Goal: Communication & Community: Answer question/provide support

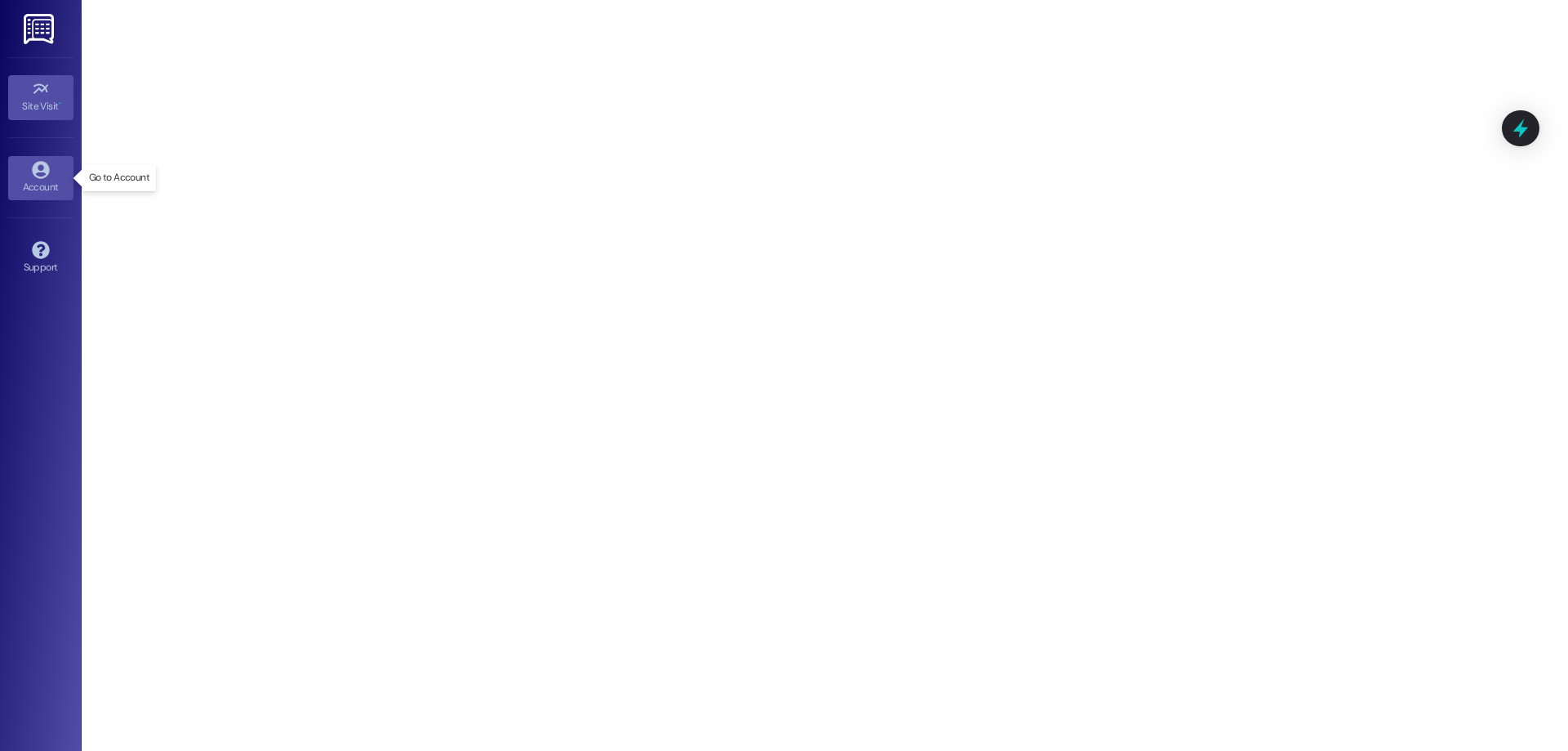
click at [46, 190] on div "Account" at bounding box center [41, 188] width 82 height 17
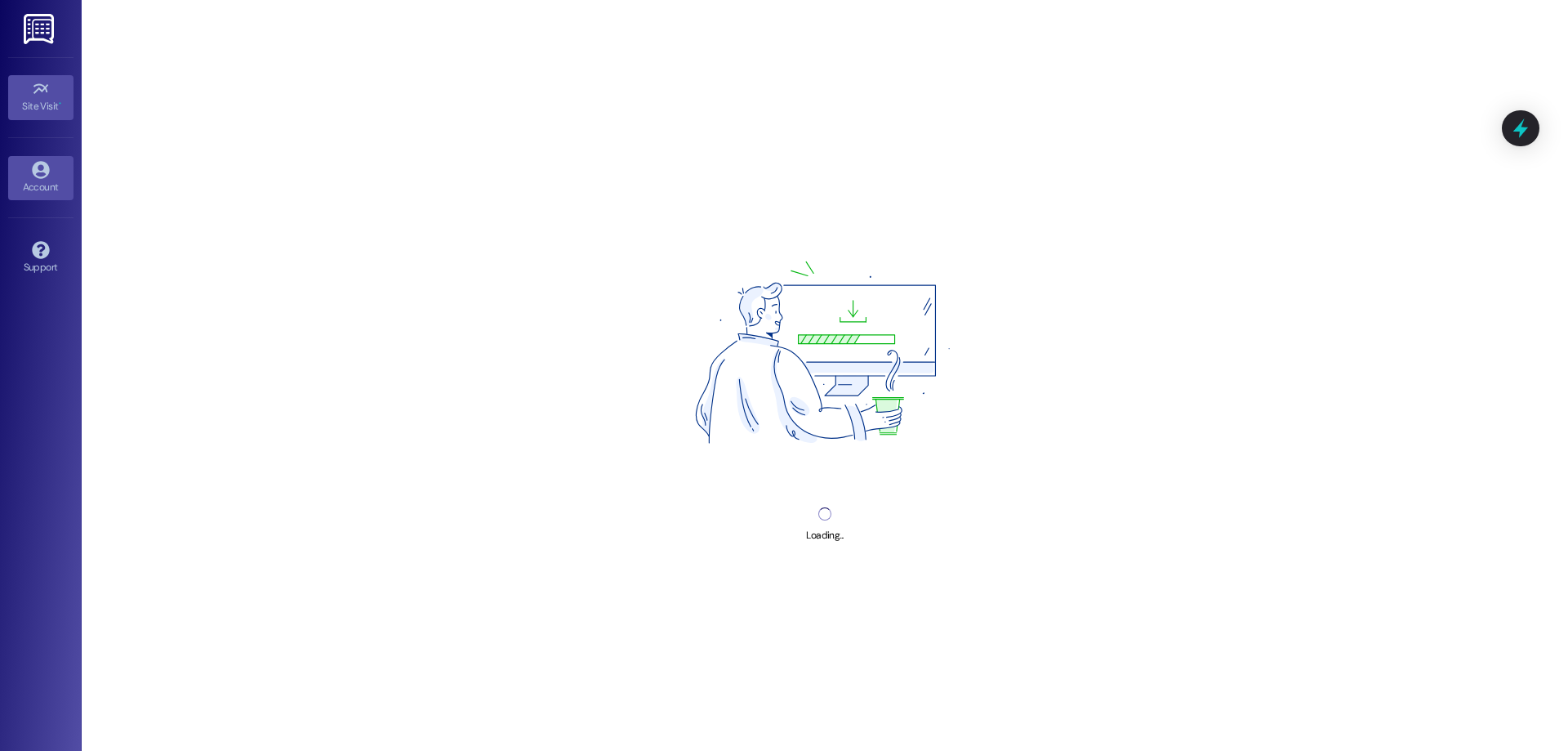
click at [28, 105] on div "Site Visit •" at bounding box center [41, 106] width 82 height 17
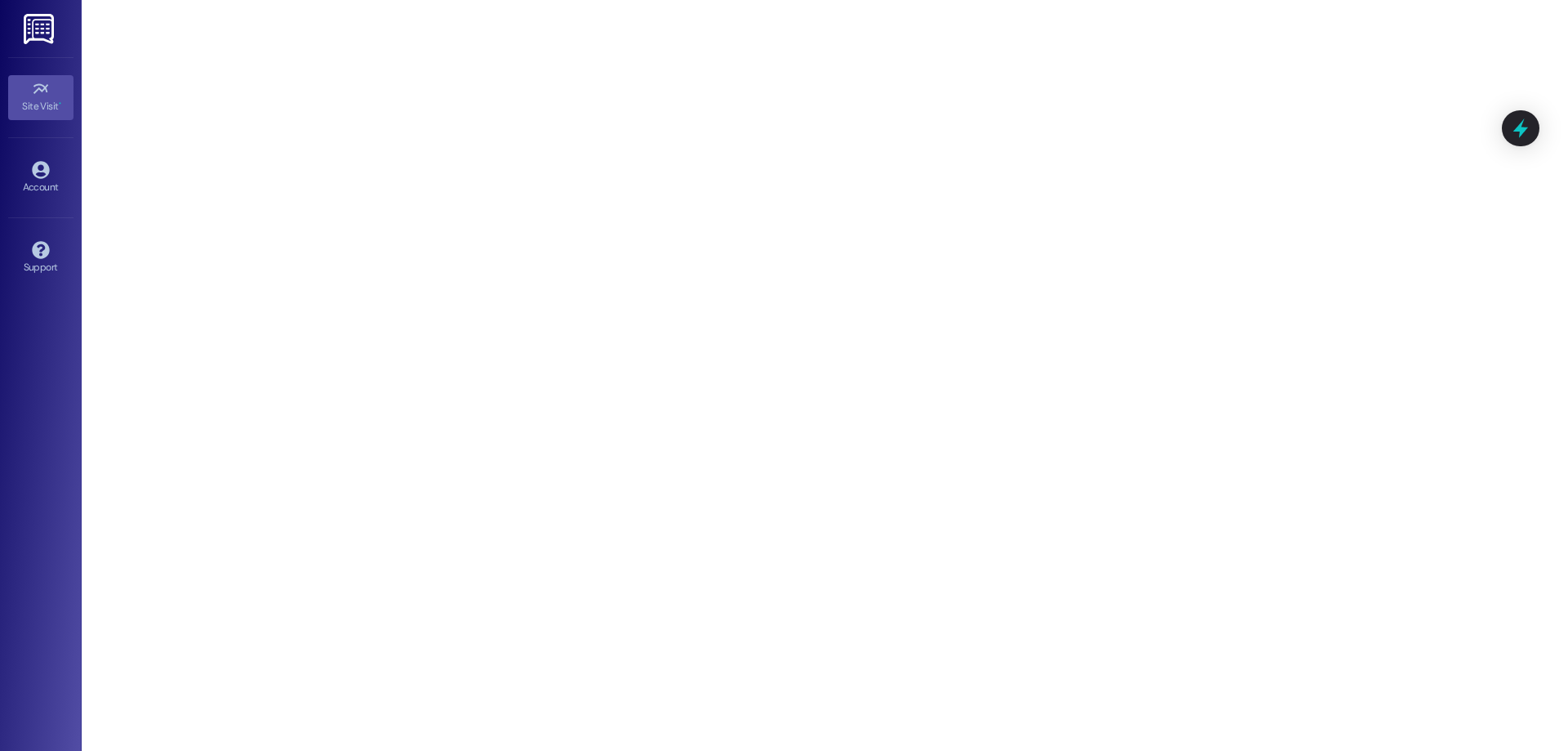
click at [42, 27] on img at bounding box center [40, 29] width 33 height 30
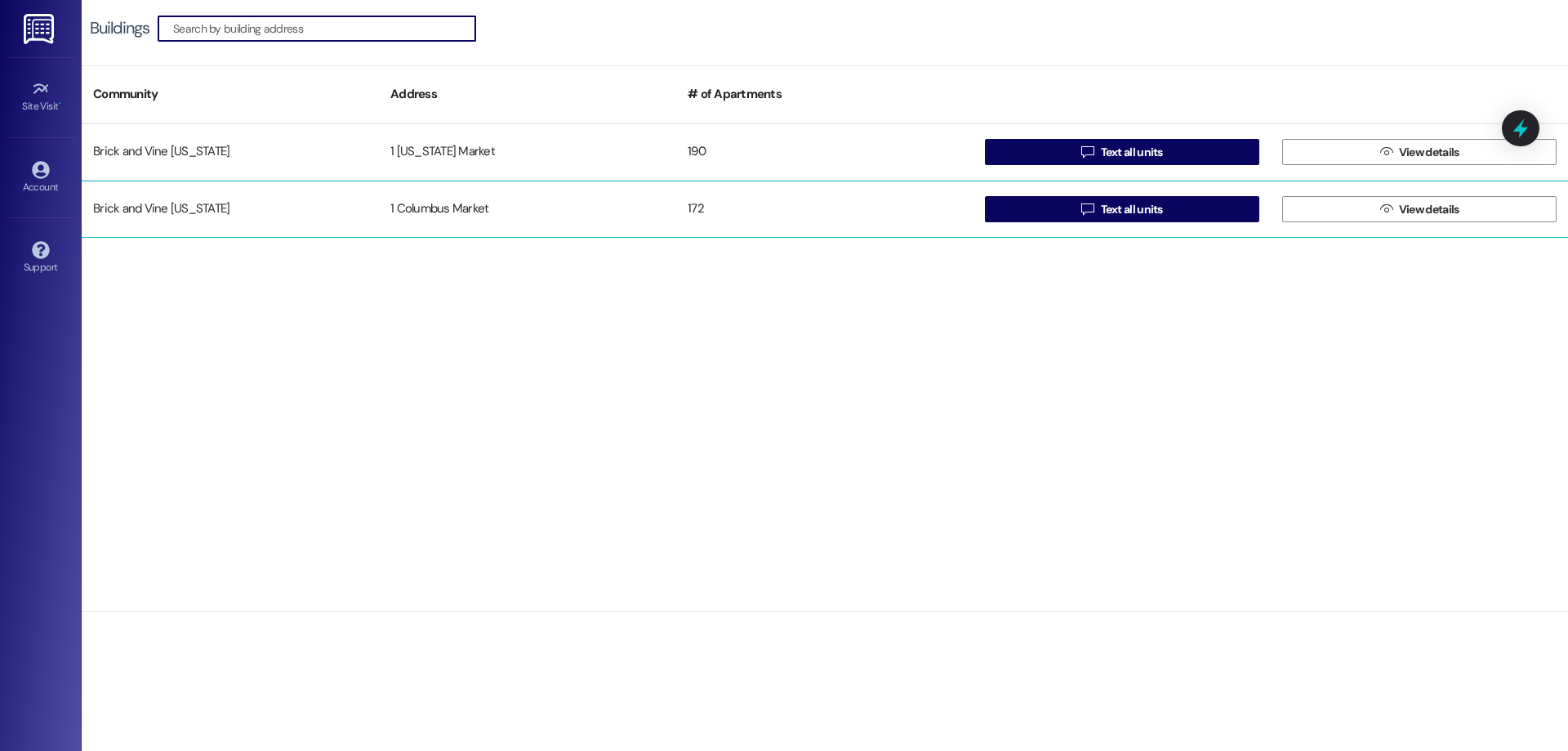
click at [172, 213] on div "Brick and Vine [US_STATE]" at bounding box center [230, 208] width 297 height 33
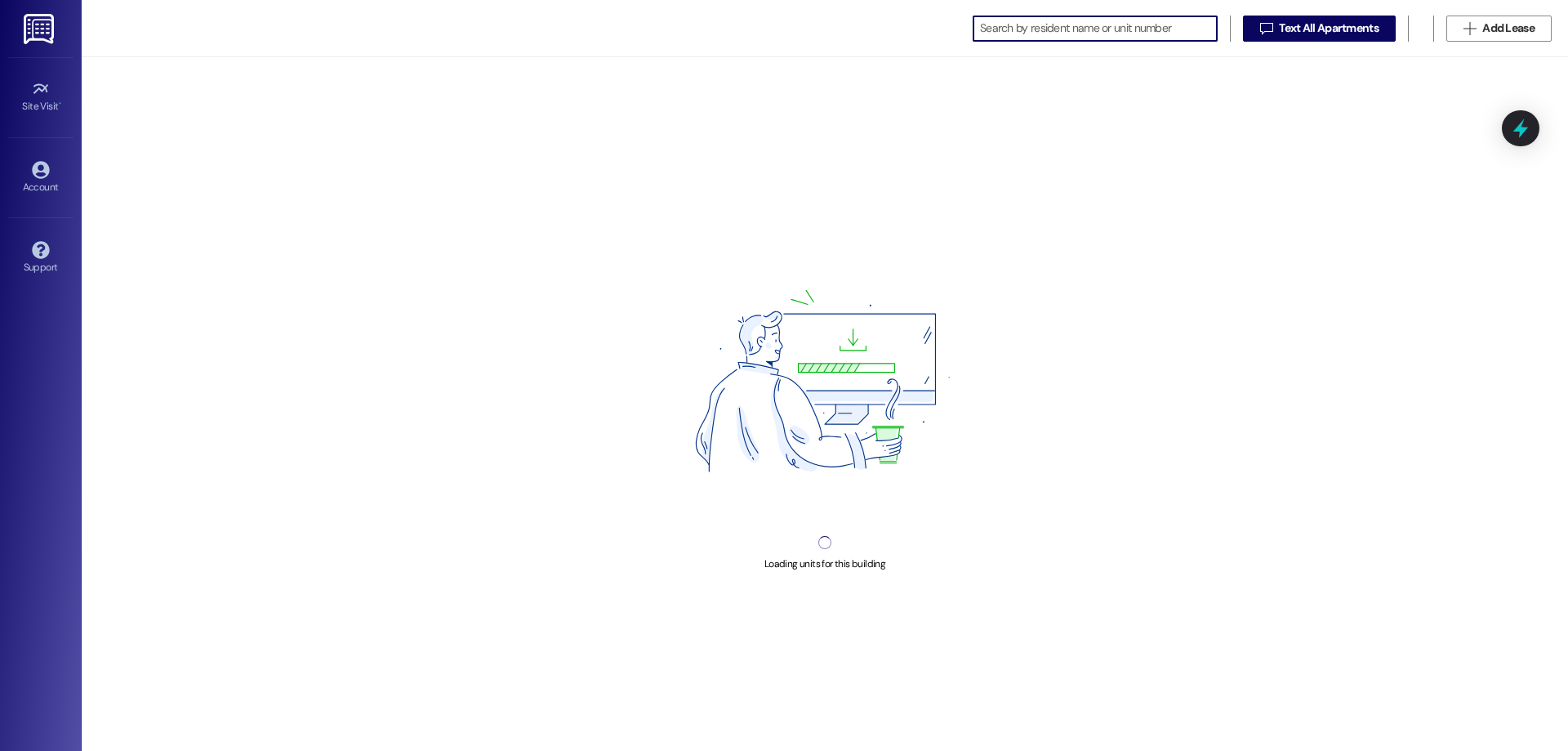
click at [1043, 23] on input at bounding box center [1098, 28] width 237 height 23
type input "777"
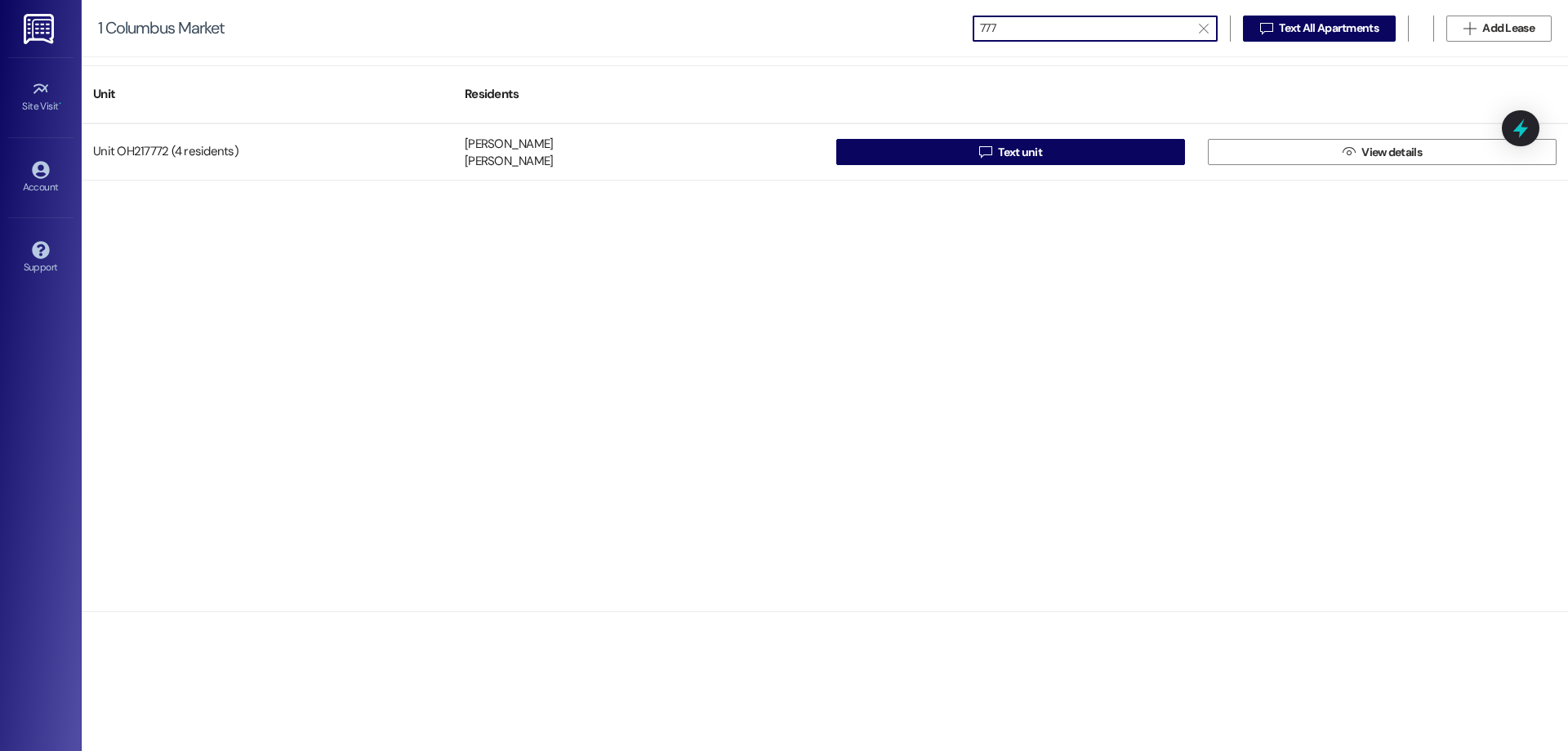
drag, startPoint x: 1077, startPoint y: 25, endPoint x: 914, endPoint y: 27, distance: 163.0
click at [914, 27] on div "1 Columbus Market  777   Text All Apartments  Add Lease" at bounding box center [825, 28] width 1487 height 57
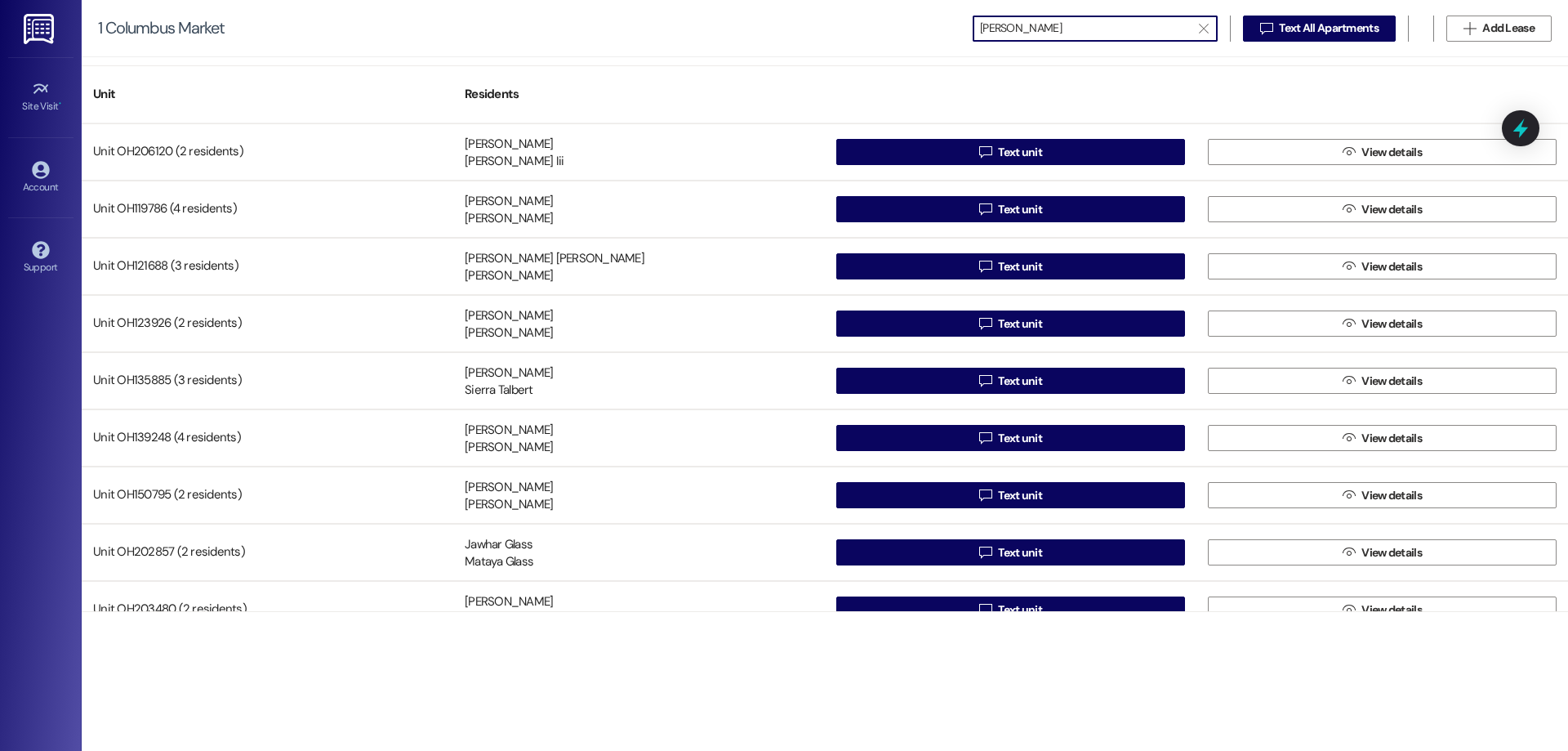
type input "[PERSON_NAME]"
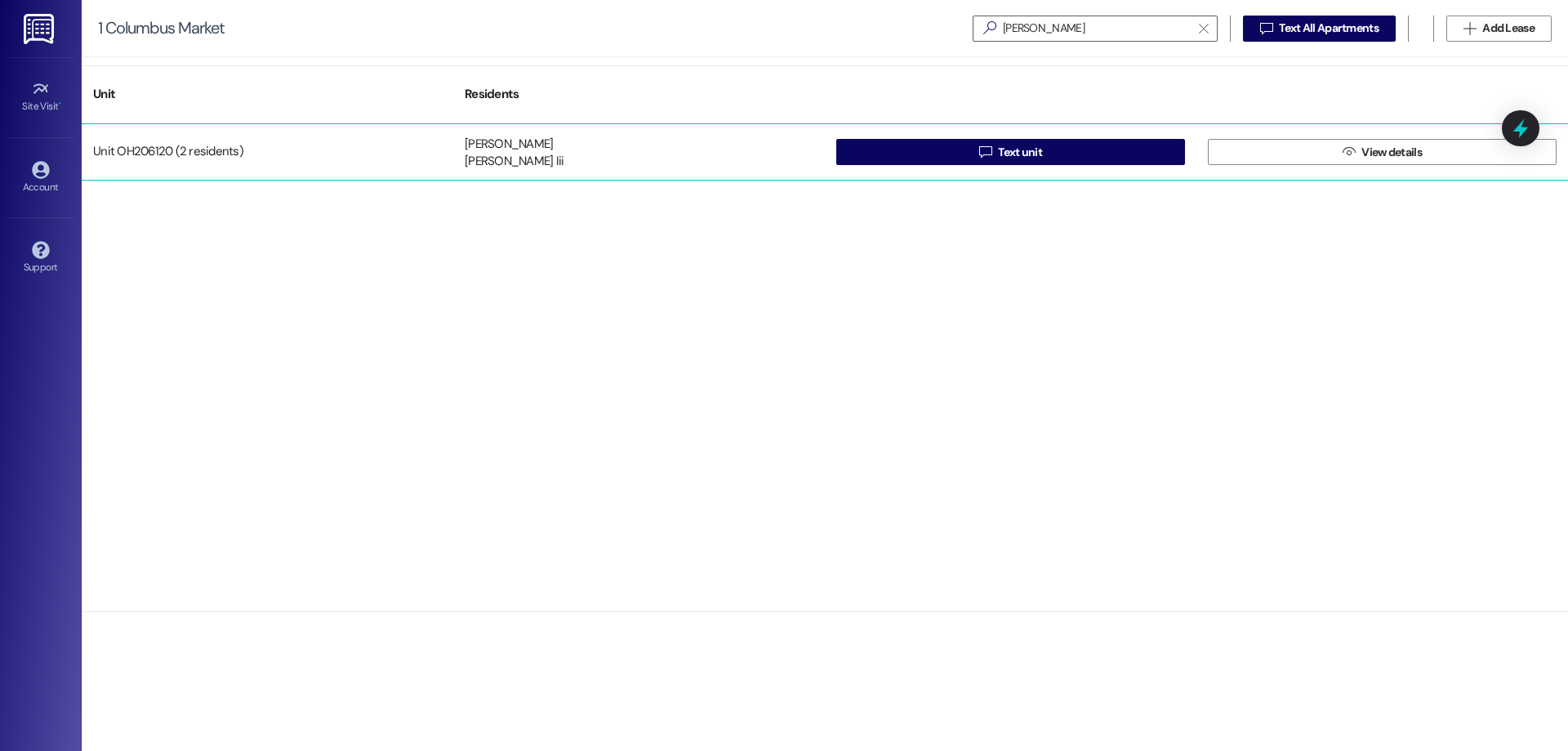
click at [222, 137] on div "Unit OH206120 (2 residents)" at bounding box center [268, 152] width 372 height 33
click at [691, 149] on div "[PERSON_NAME] [PERSON_NAME] Iii" at bounding box center [639, 152] width 372 height 33
click at [1323, 149] on button " View details" at bounding box center [1382, 152] width 349 height 26
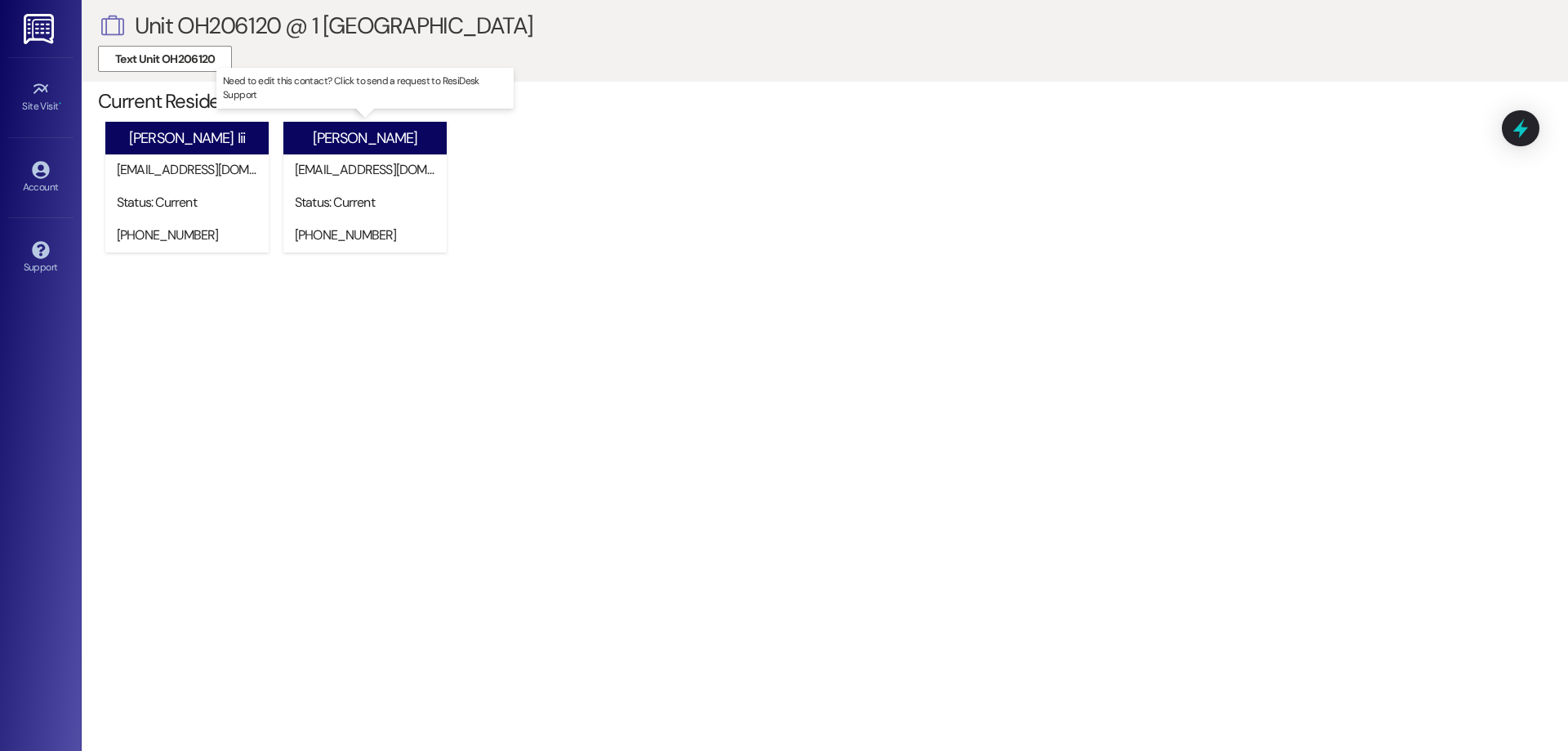
click at [379, 138] on div "[PERSON_NAME]" at bounding box center [365, 138] width 105 height 17
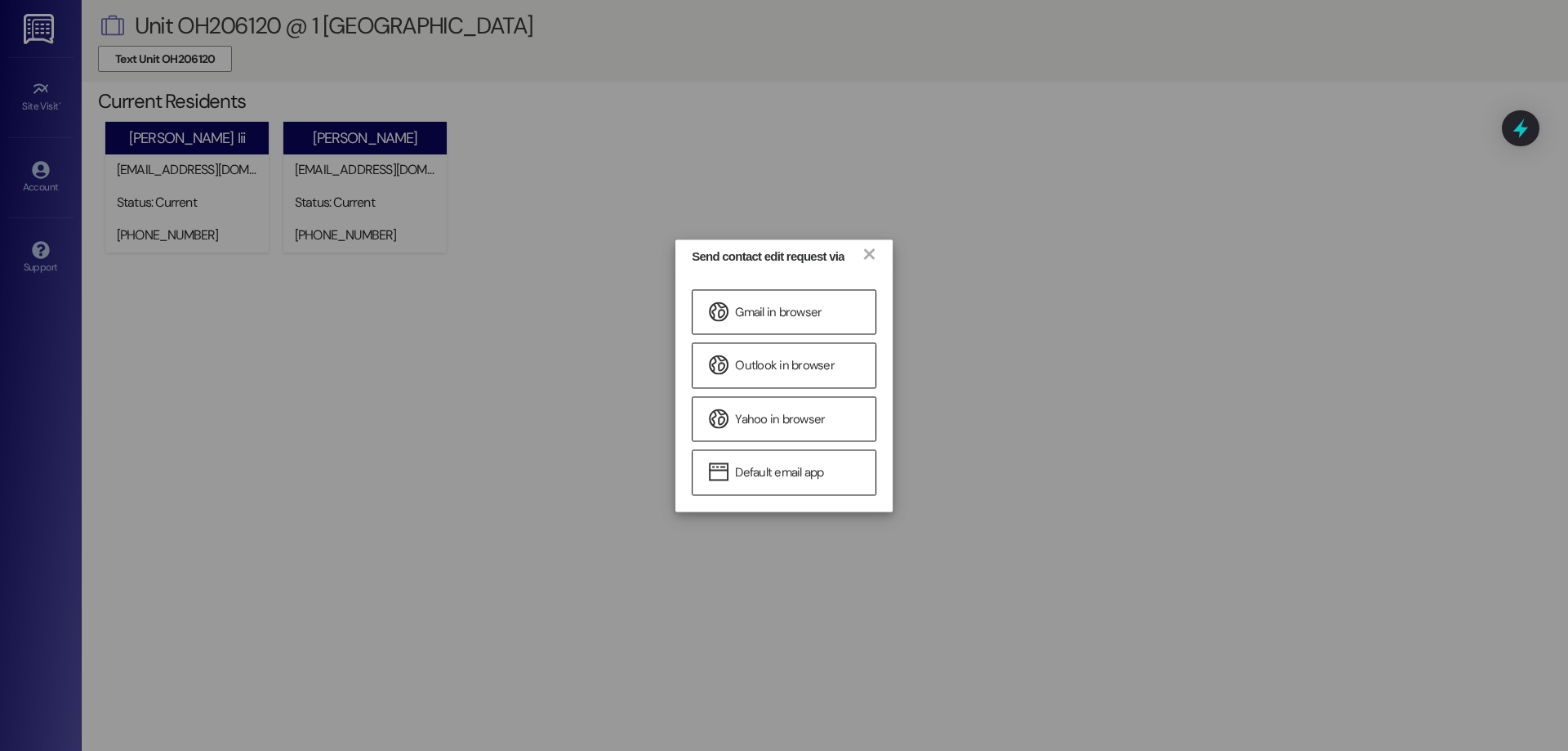
click at [884, 136] on div "Send contact edit request via × Gmail in browser Outlook in browser Yahoo in br…" at bounding box center [784, 375] width 1568 height 751
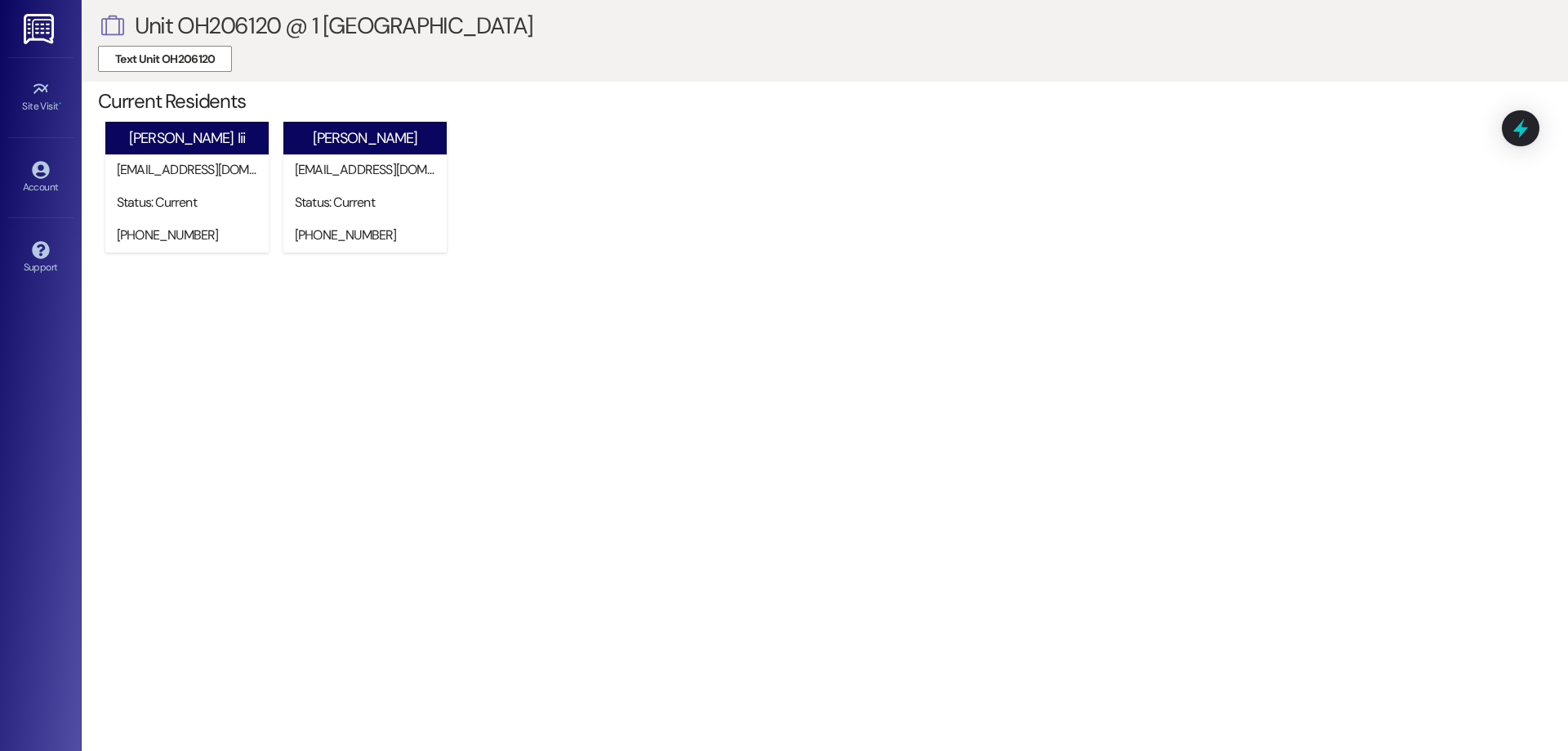
click at [43, 12] on link at bounding box center [40, 28] width 52 height 57
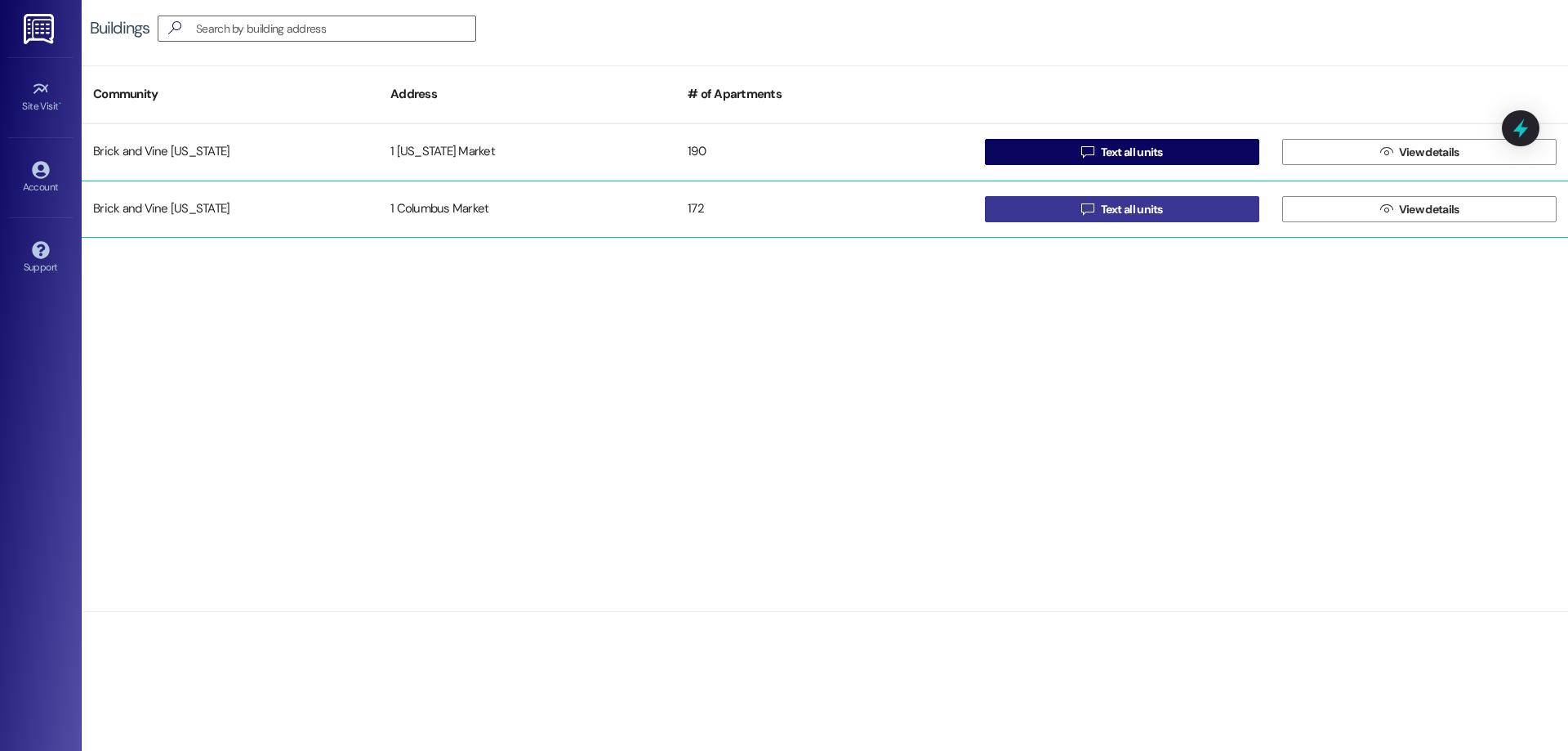
click at [1128, 208] on span "Text all units" at bounding box center [1132, 209] width 62 height 17
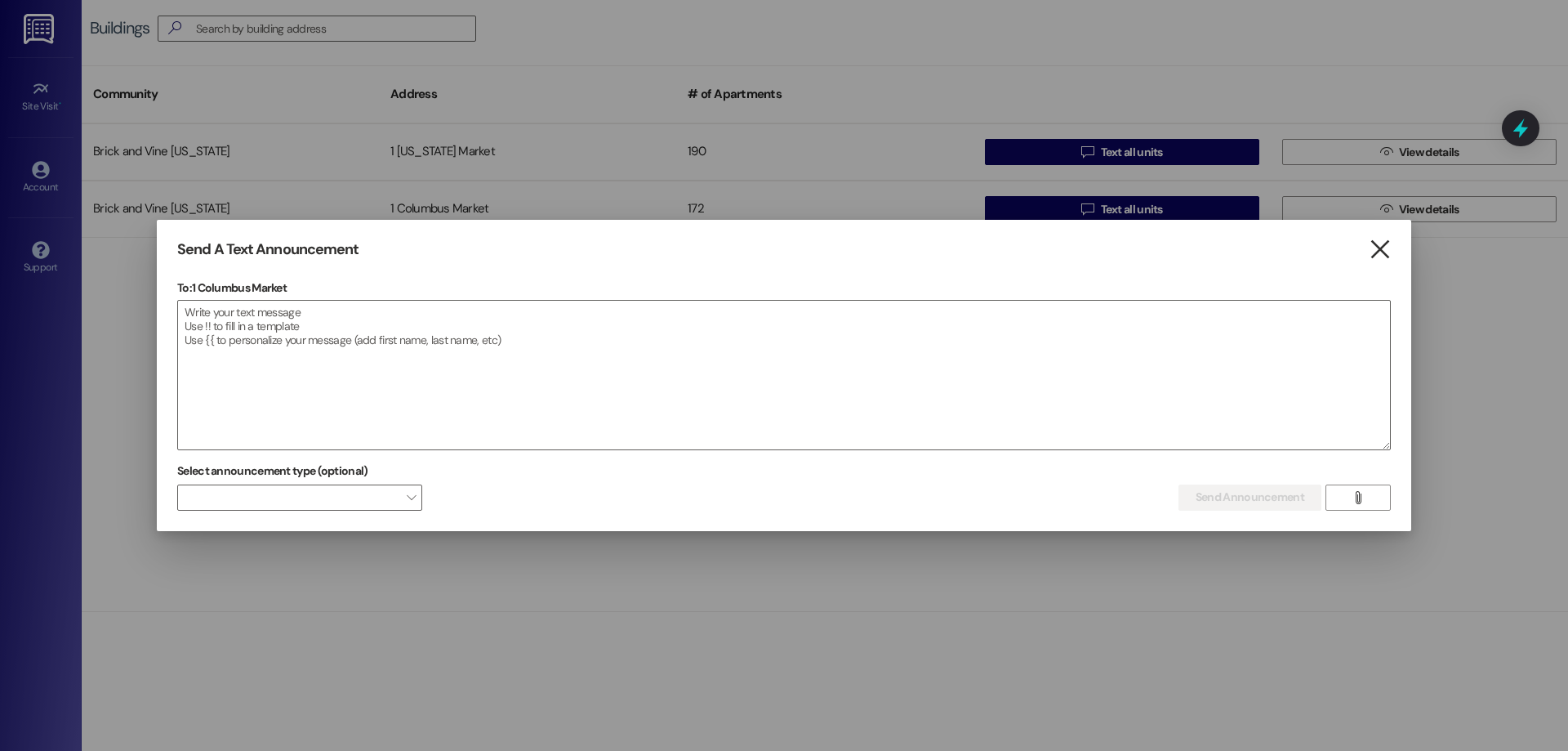
click at [1387, 248] on div "Send A Text Announcement  To: 1 Columbus Market  Drop image file here Select …" at bounding box center [783, 376] width 1254 height 311
click at [1376, 255] on icon "" at bounding box center [1380, 249] width 22 height 17
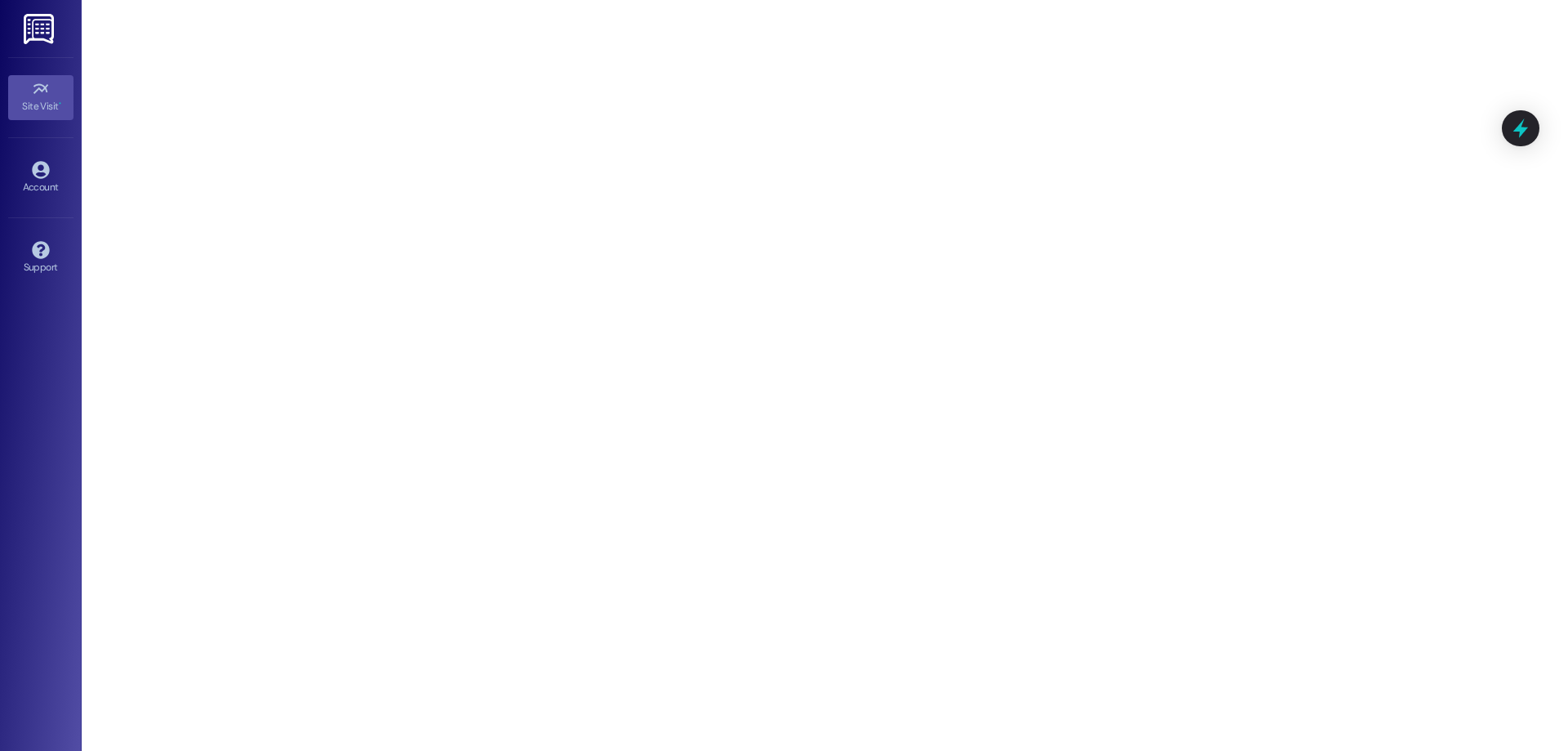
click at [28, 17] on img at bounding box center [40, 29] width 33 height 30
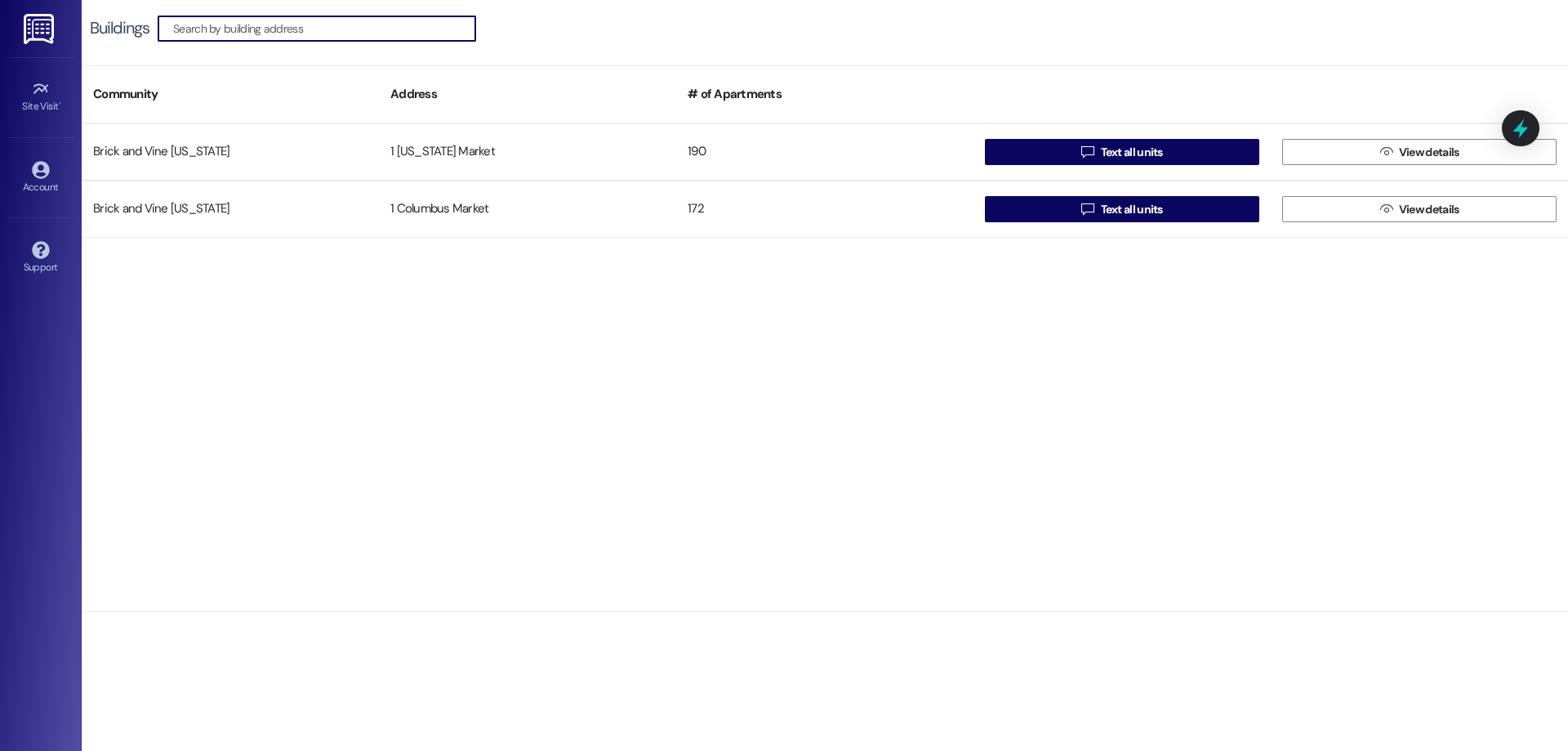
click at [215, 27] on input at bounding box center [324, 28] width 302 height 23
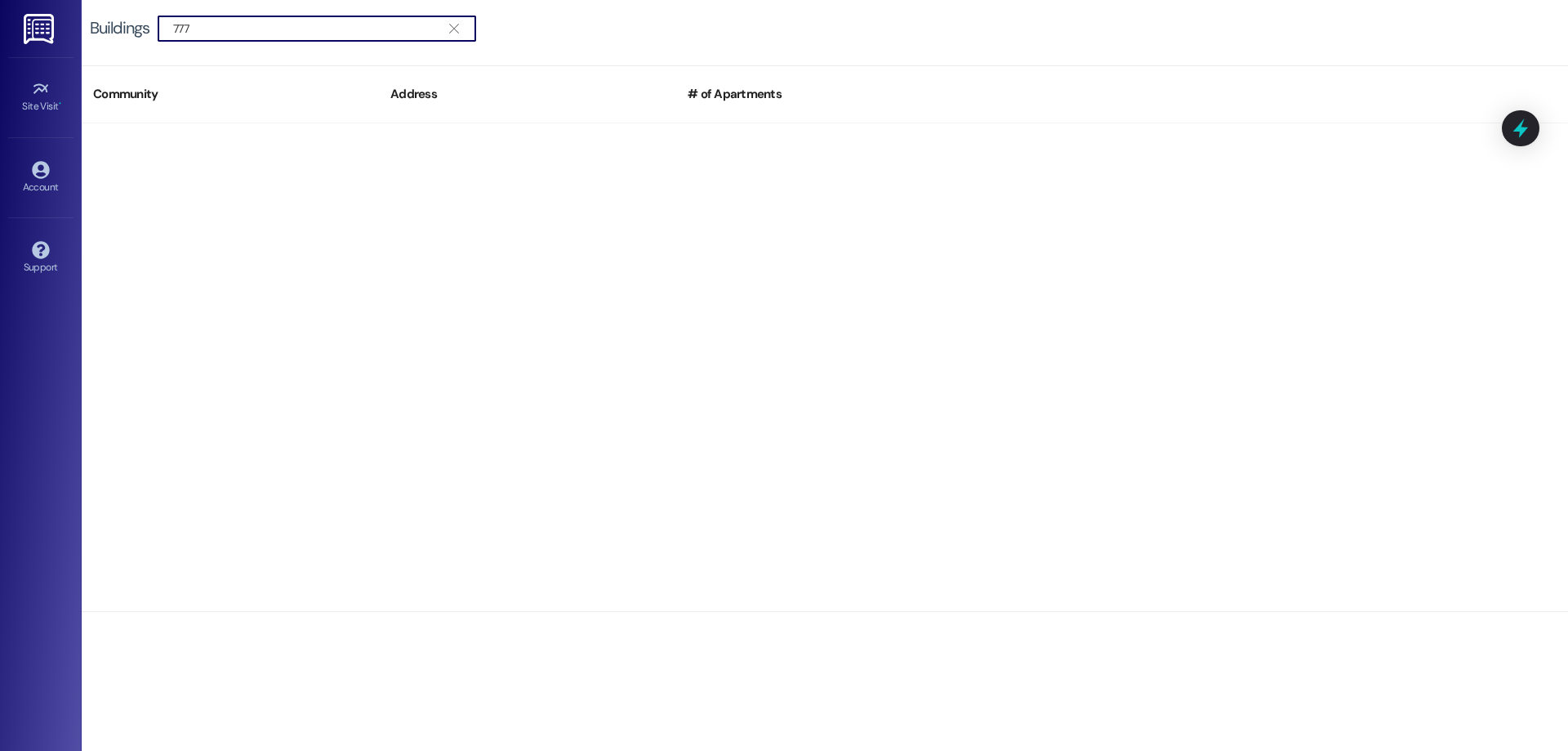
click at [237, 33] on input "777" at bounding box center [307, 28] width 268 height 23
paste input "OH209345"
type input "OH209345"
click at [42, 21] on img at bounding box center [40, 29] width 33 height 30
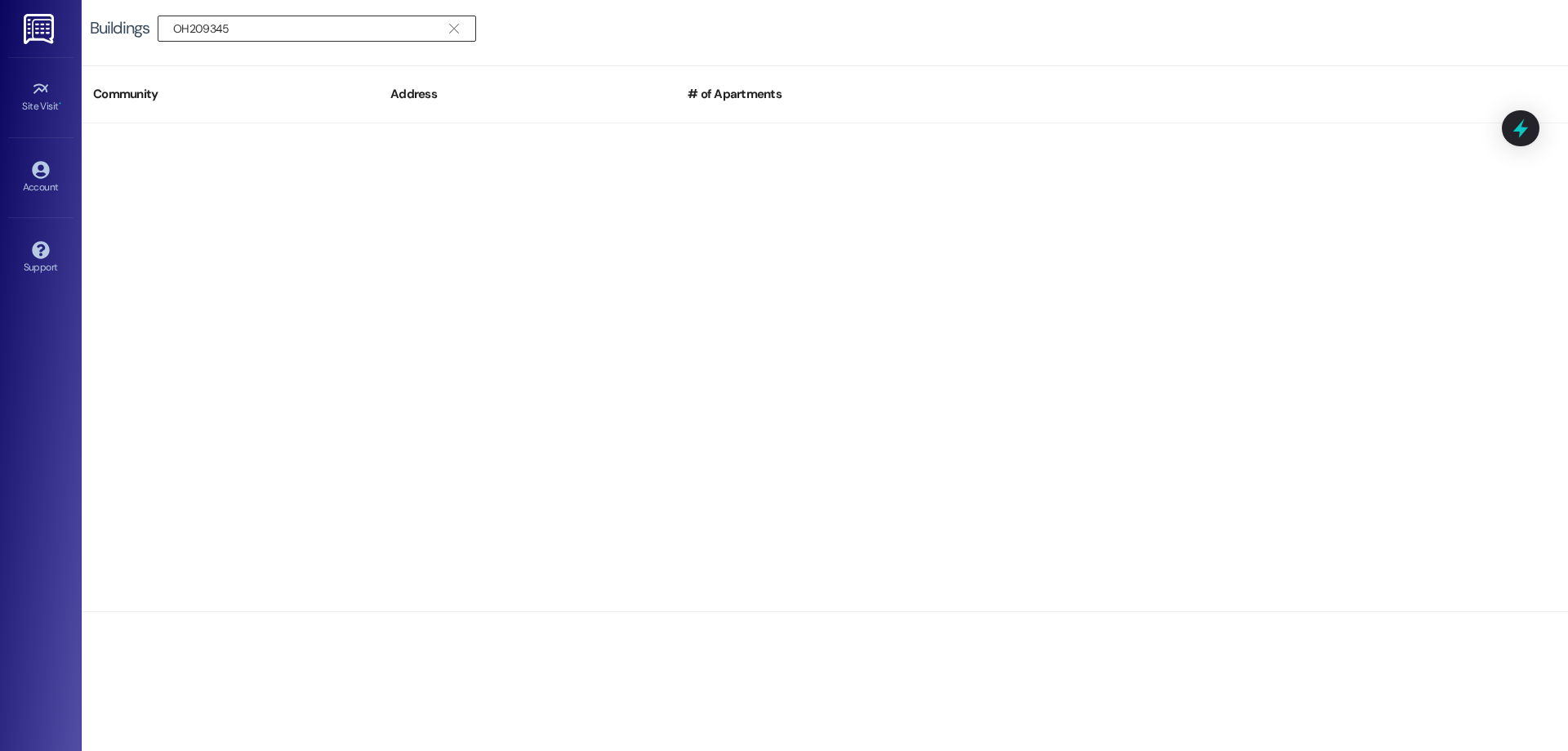
click at [321, 18] on input "OH209345" at bounding box center [307, 28] width 268 height 23
drag, startPoint x: 308, startPoint y: 31, endPoint x: 55, endPoint y: 36, distance: 253.0
click at [55, 36] on div "Site Visit • Go to Site Visit Account Go to Account Support Go to Support Build…" at bounding box center [784, 375] width 1568 height 751
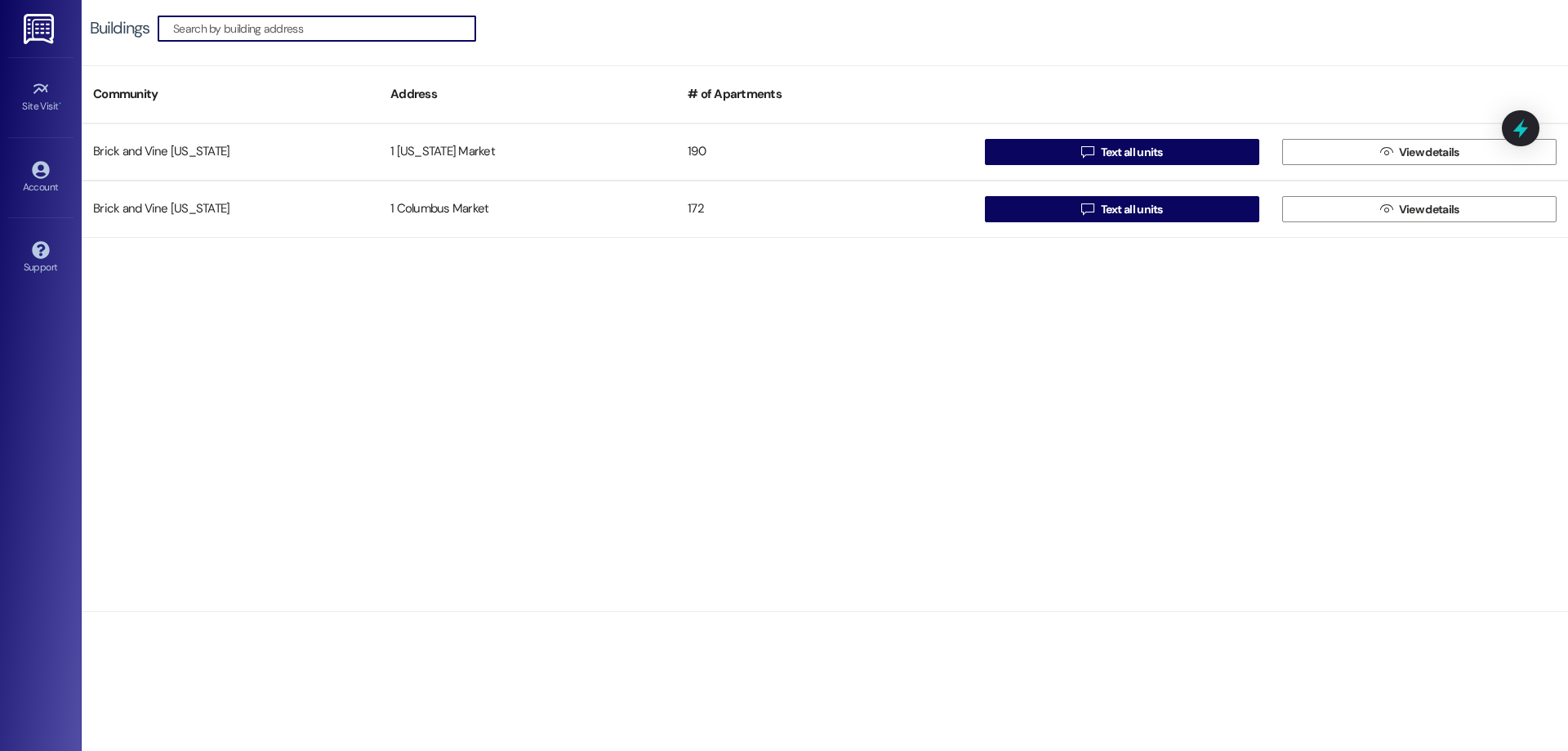
paste input "OH209345"
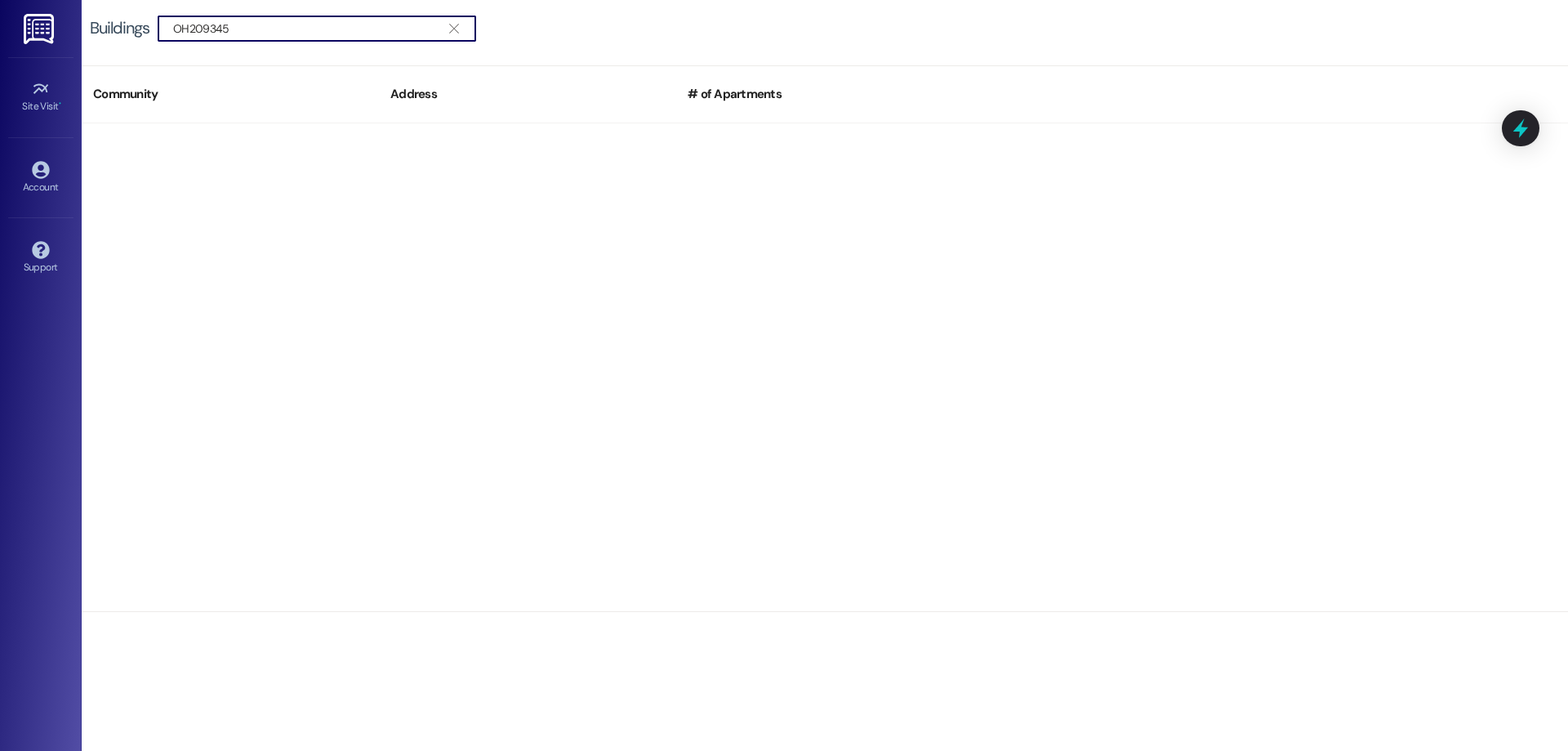
drag, startPoint x: 262, startPoint y: 33, endPoint x: 0, endPoint y: 15, distance: 262.6
click at [0, 15] on div "Site Visit • Go to Site Visit Account Go to Account Support Go to Support Build…" at bounding box center [784, 375] width 1568 height 751
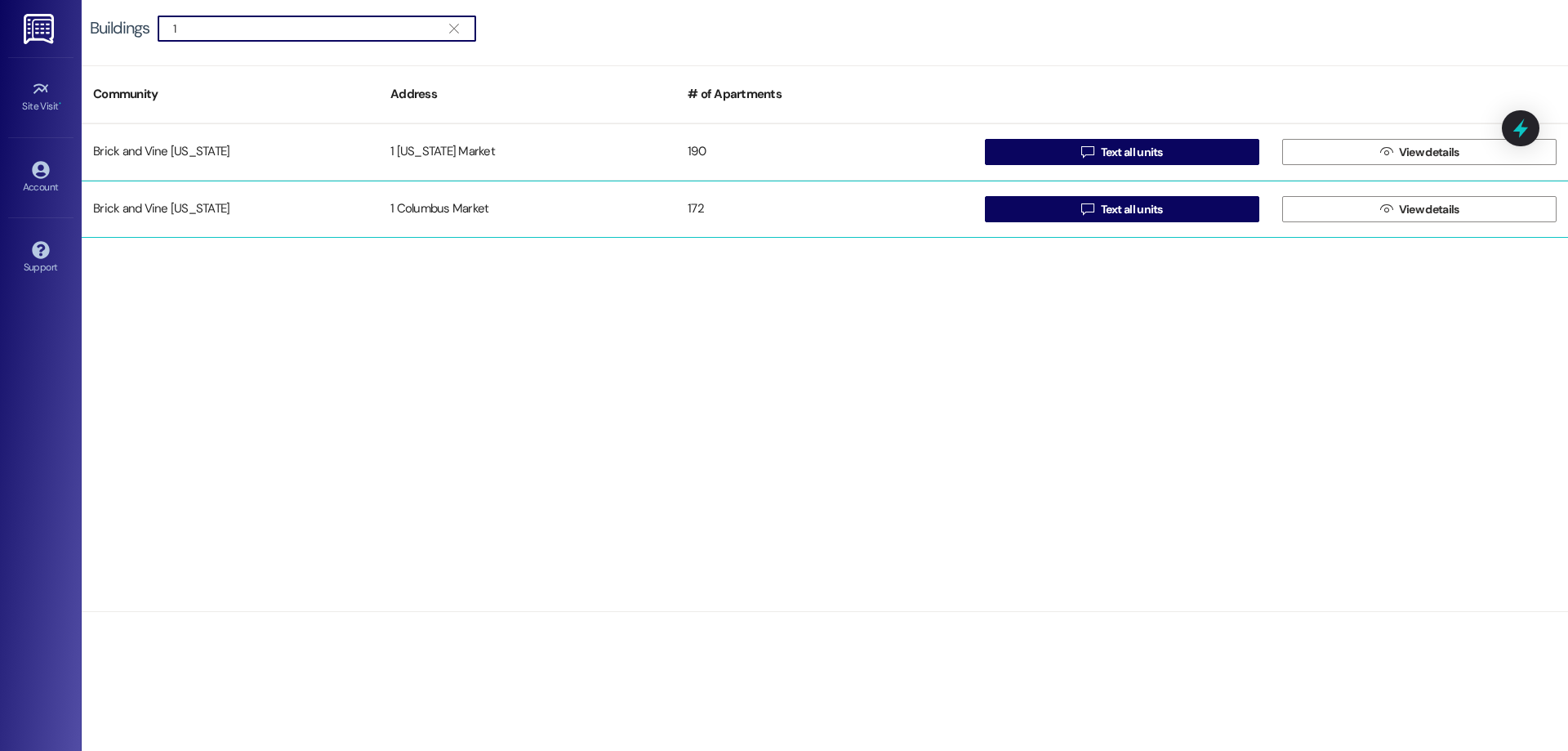
type input "1"
click at [203, 219] on div "Brick and Vine [US_STATE]" at bounding box center [230, 208] width 297 height 33
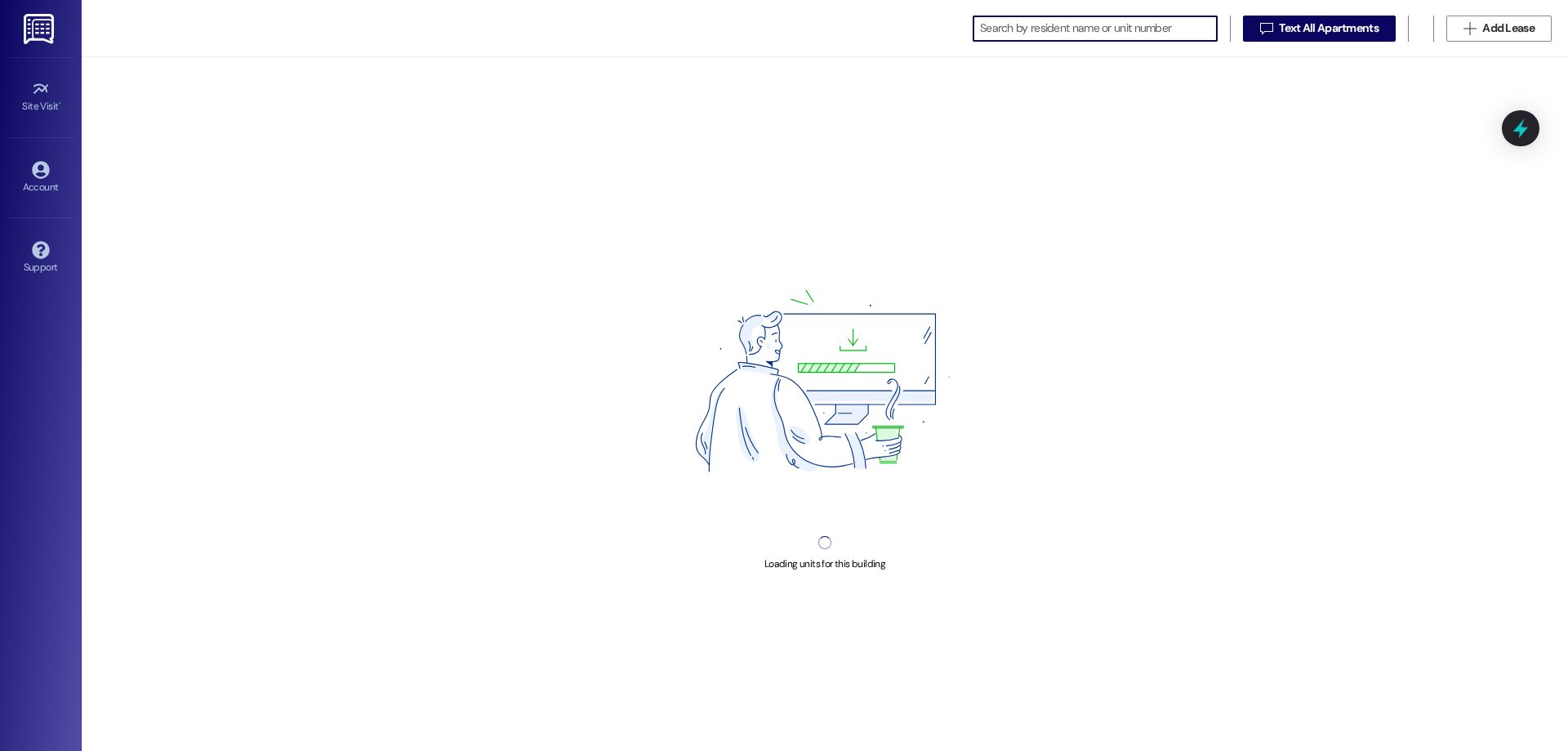
click at [1089, 31] on input at bounding box center [1098, 28] width 237 height 23
type input "[PERSON_NAME]"
drag, startPoint x: 1089, startPoint y: 31, endPoint x: 888, endPoint y: 29, distance: 201.0
click at [888, 29] on div " taylor   Text All Apartments  Add Lease" at bounding box center [825, 28] width 1487 height 57
type input "credit"
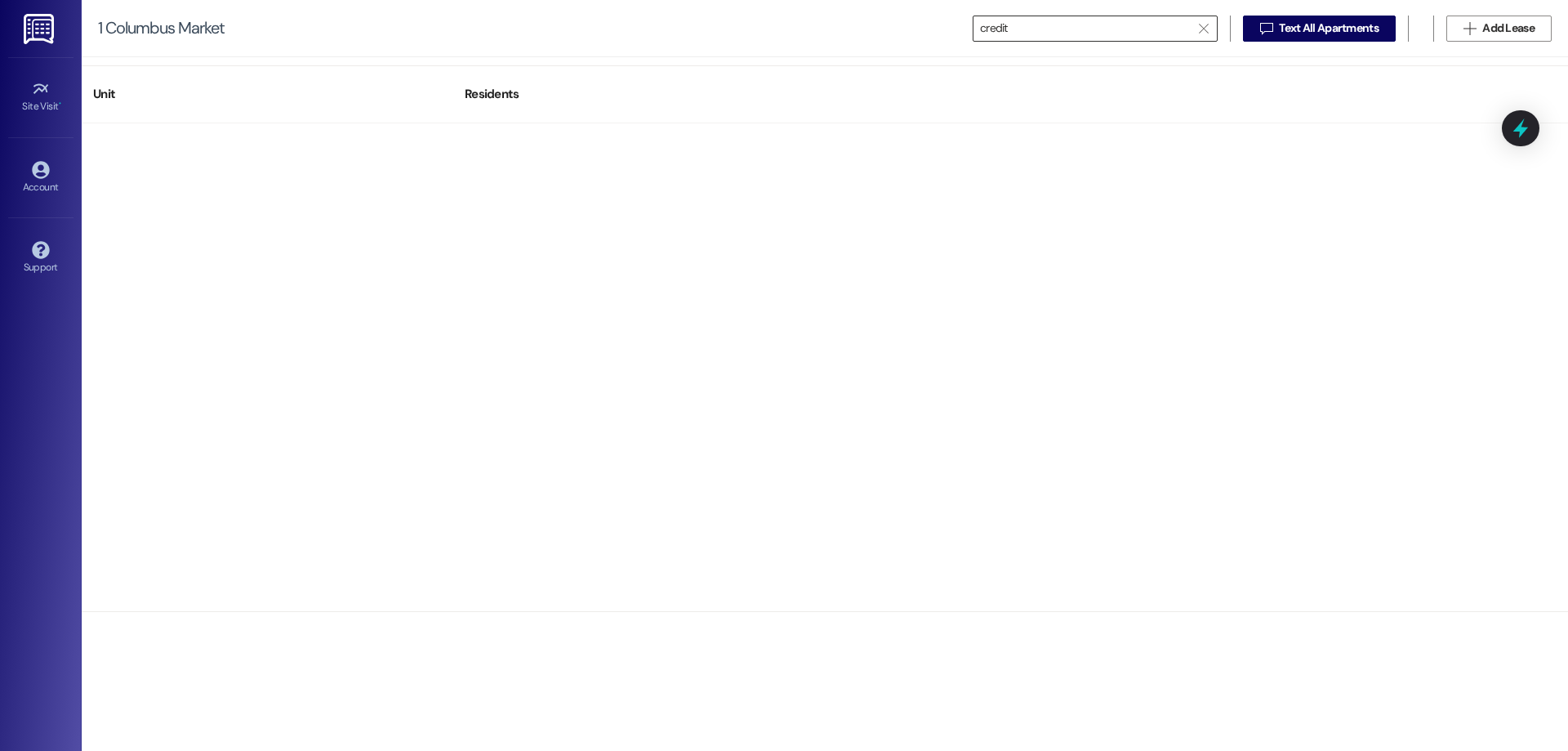
drag, startPoint x: 1077, startPoint y: 17, endPoint x: 1177, endPoint y: 17, distance: 100.0
click at [1077, 17] on input "credit" at bounding box center [1085, 28] width 211 height 23
click at [1196, 27] on span "" at bounding box center [1203, 28] width 16 height 24
type input "i"
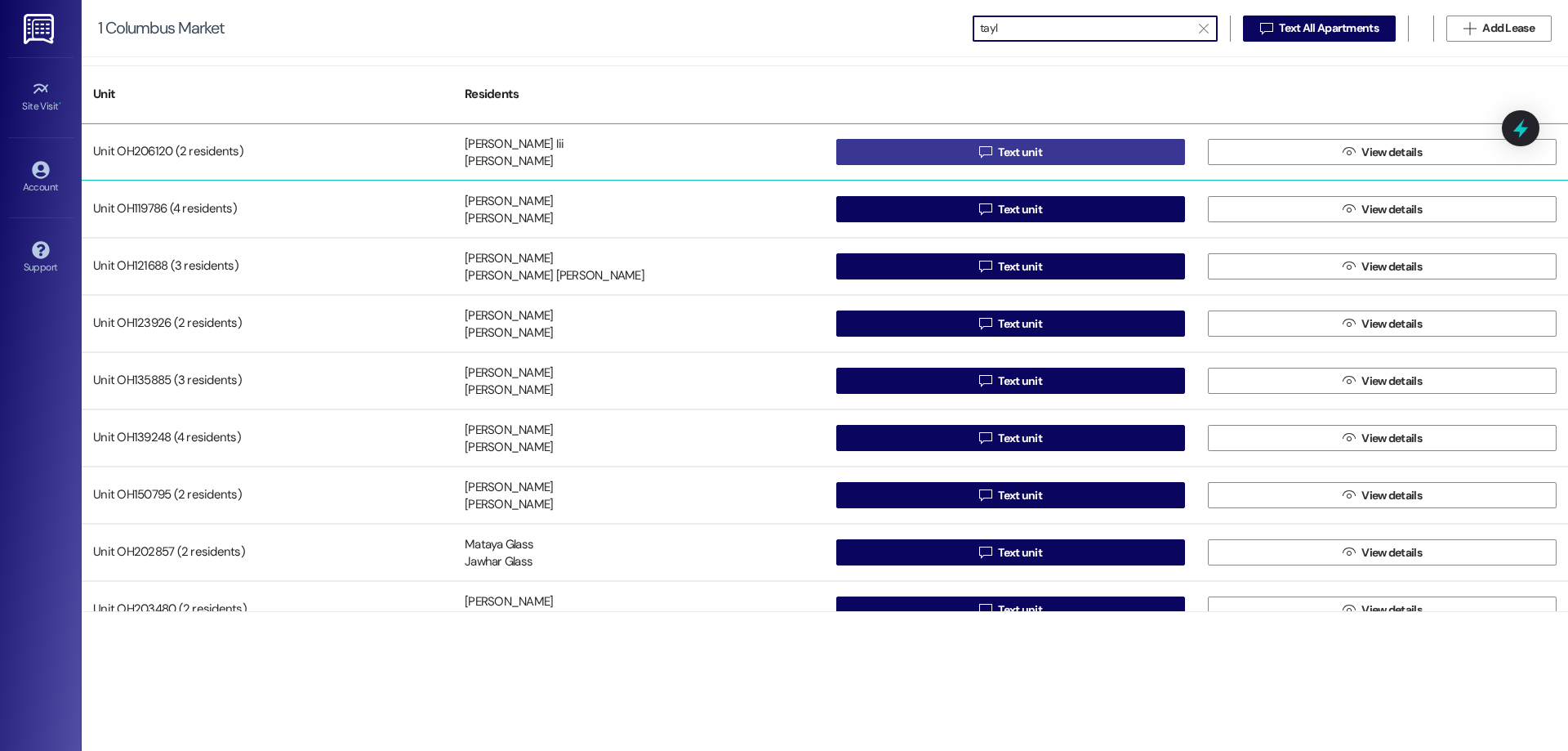
type input "tayl"
click at [1038, 152] on span "Text unit" at bounding box center [1020, 152] width 44 height 17
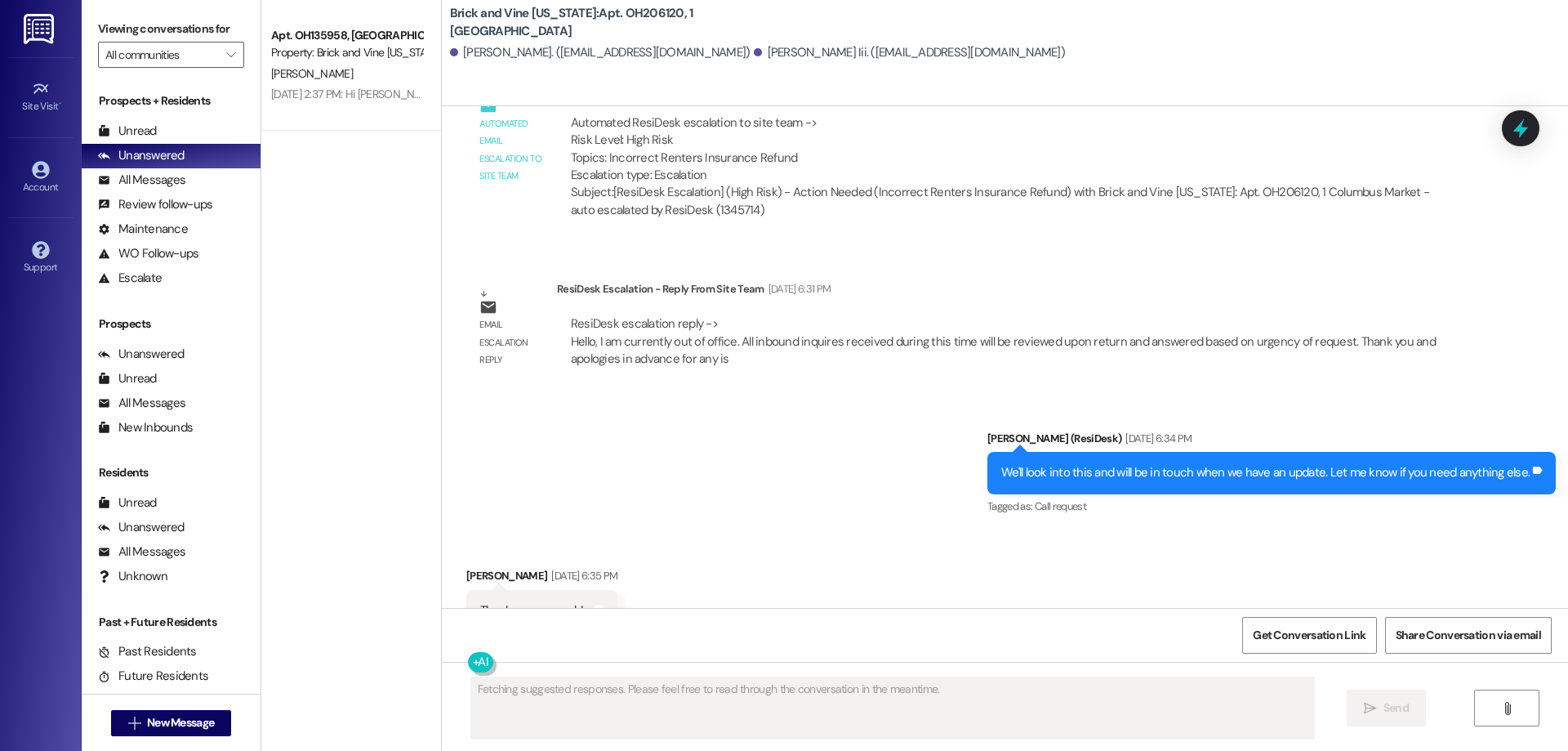
scroll to position [7585, 0]
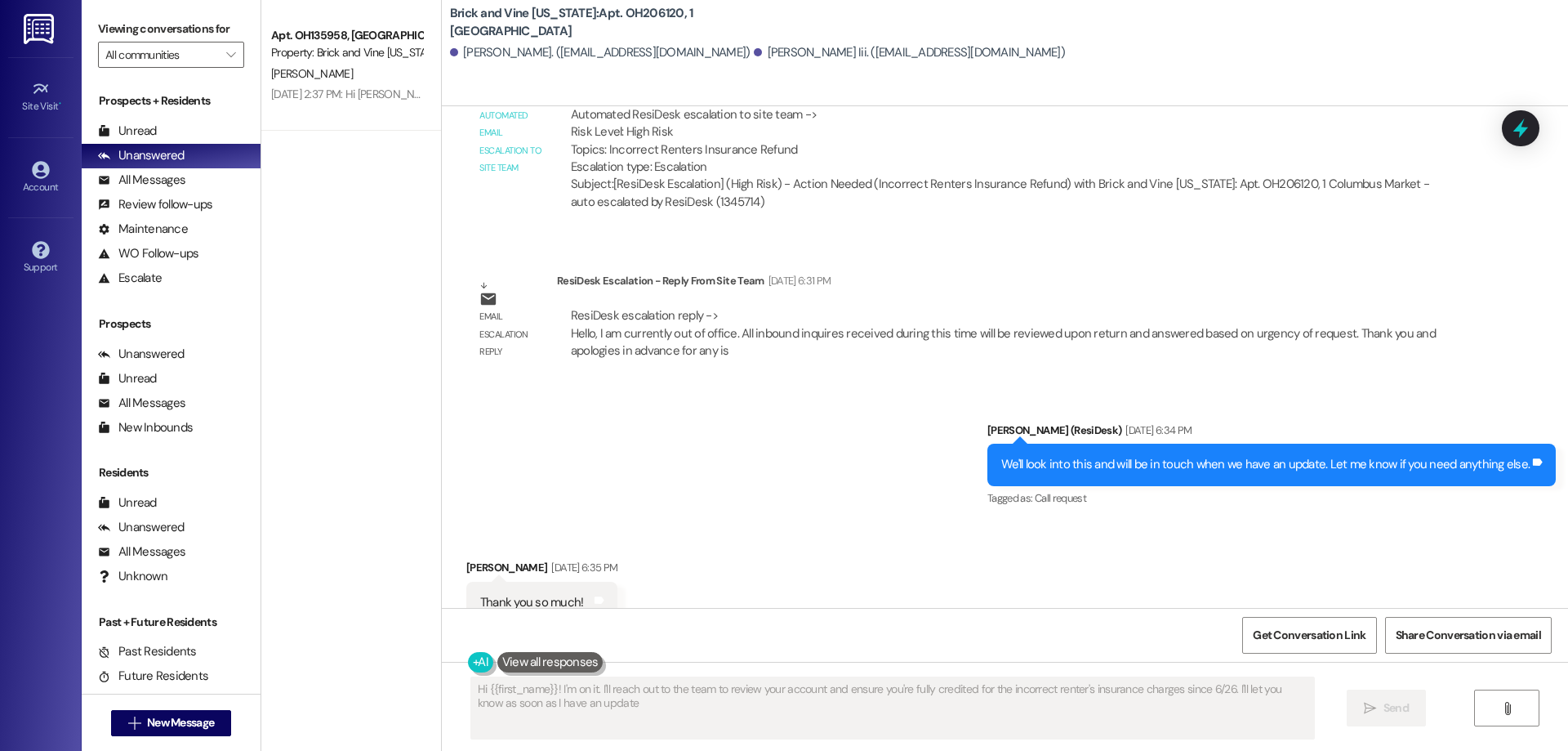
type textarea "Hi {{first_name}}! I'm on it. I'll reach out to the team to review your account…"
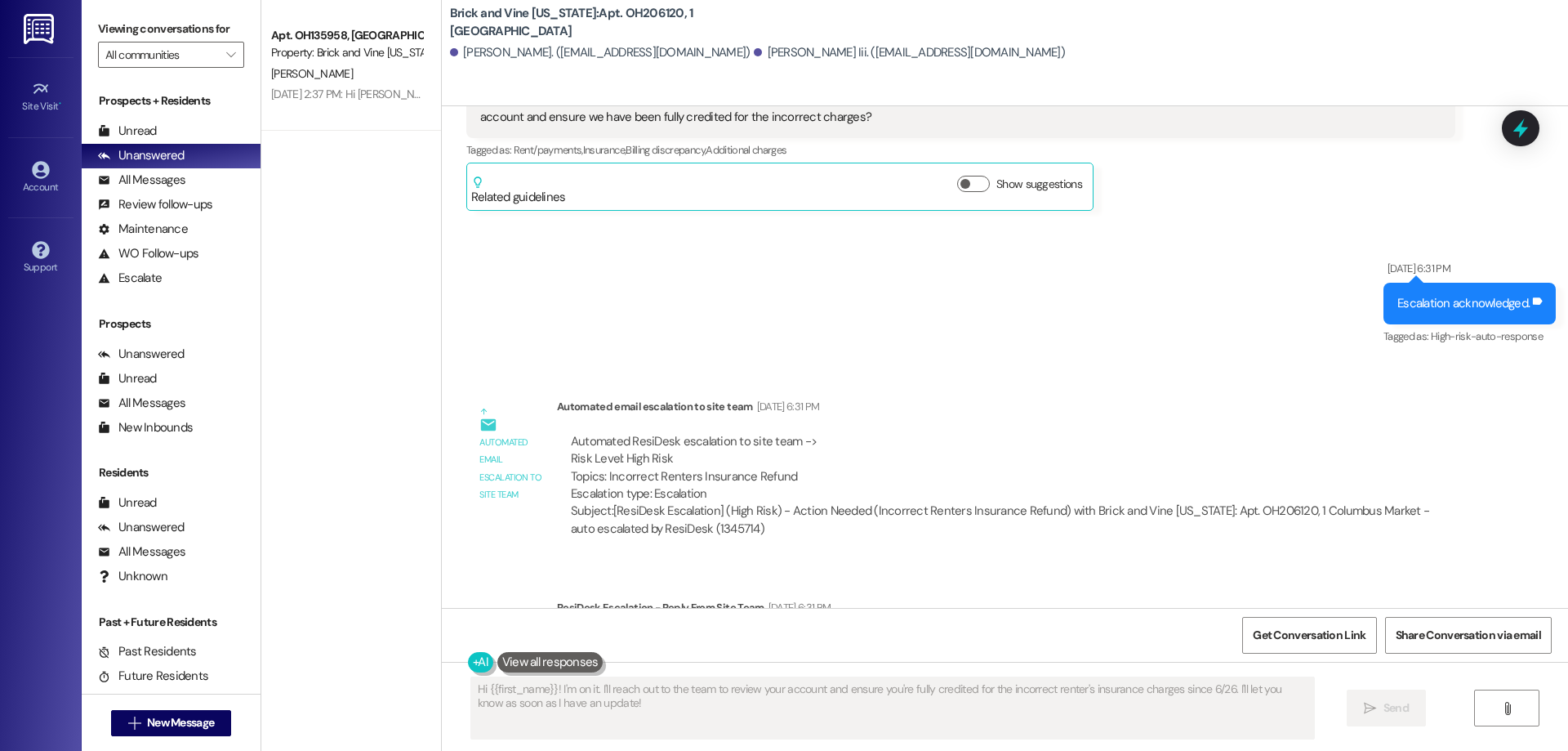
click at [53, 18] on img at bounding box center [40, 29] width 33 height 30
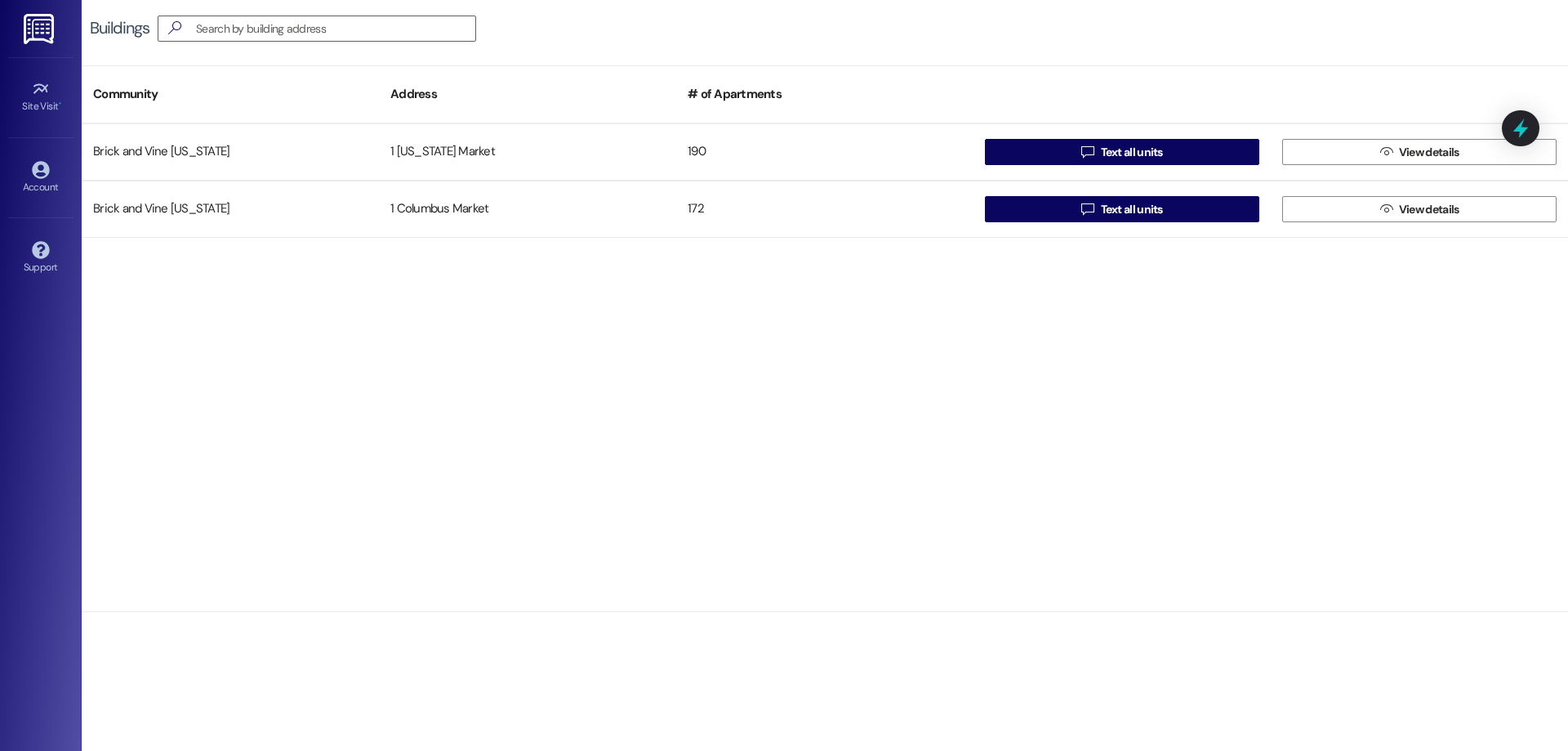
click at [23, 26] on img at bounding box center [40, 29] width 33 height 30
click at [32, 108] on div "Site Visit •" at bounding box center [41, 106] width 82 height 17
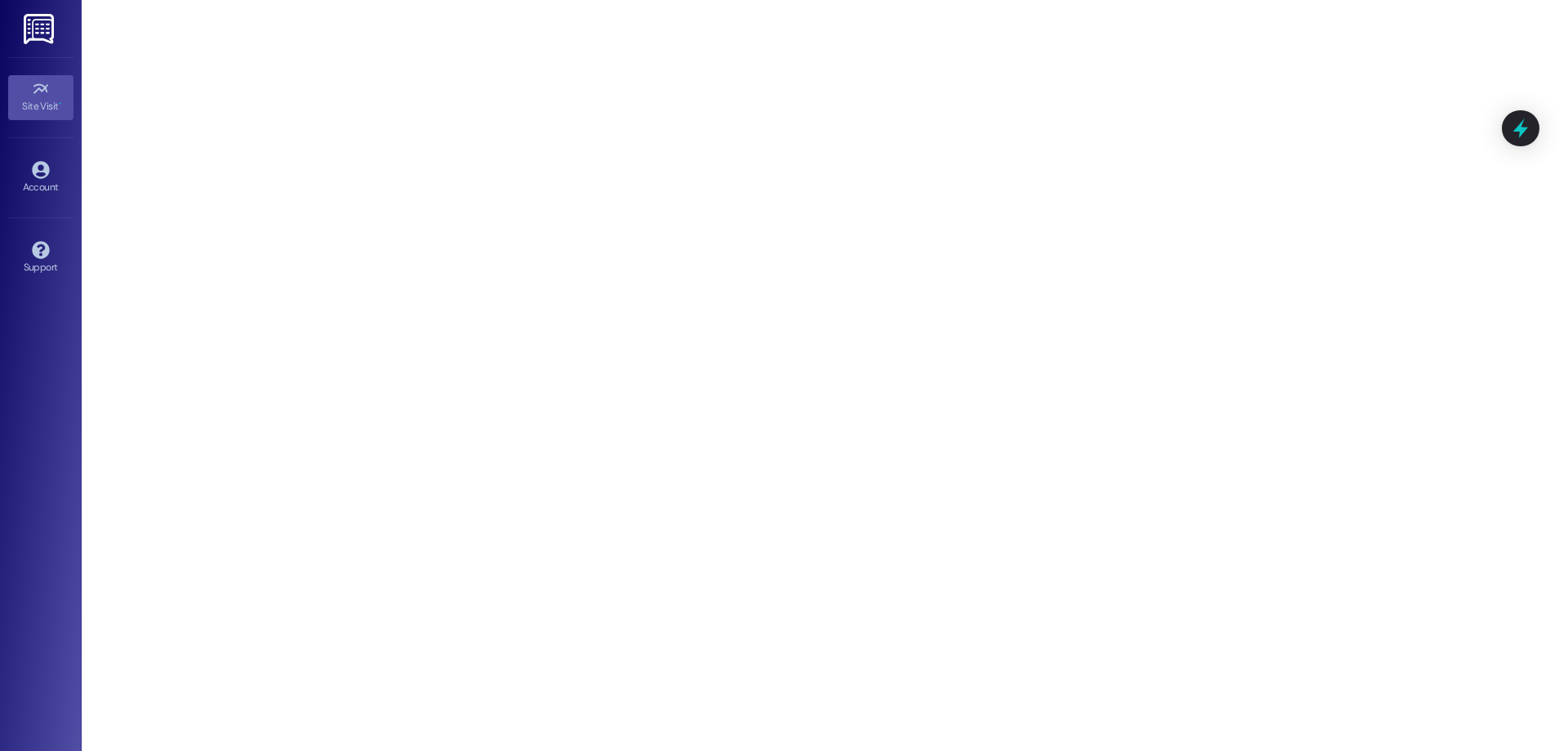
click at [37, 21] on img at bounding box center [40, 29] width 33 height 30
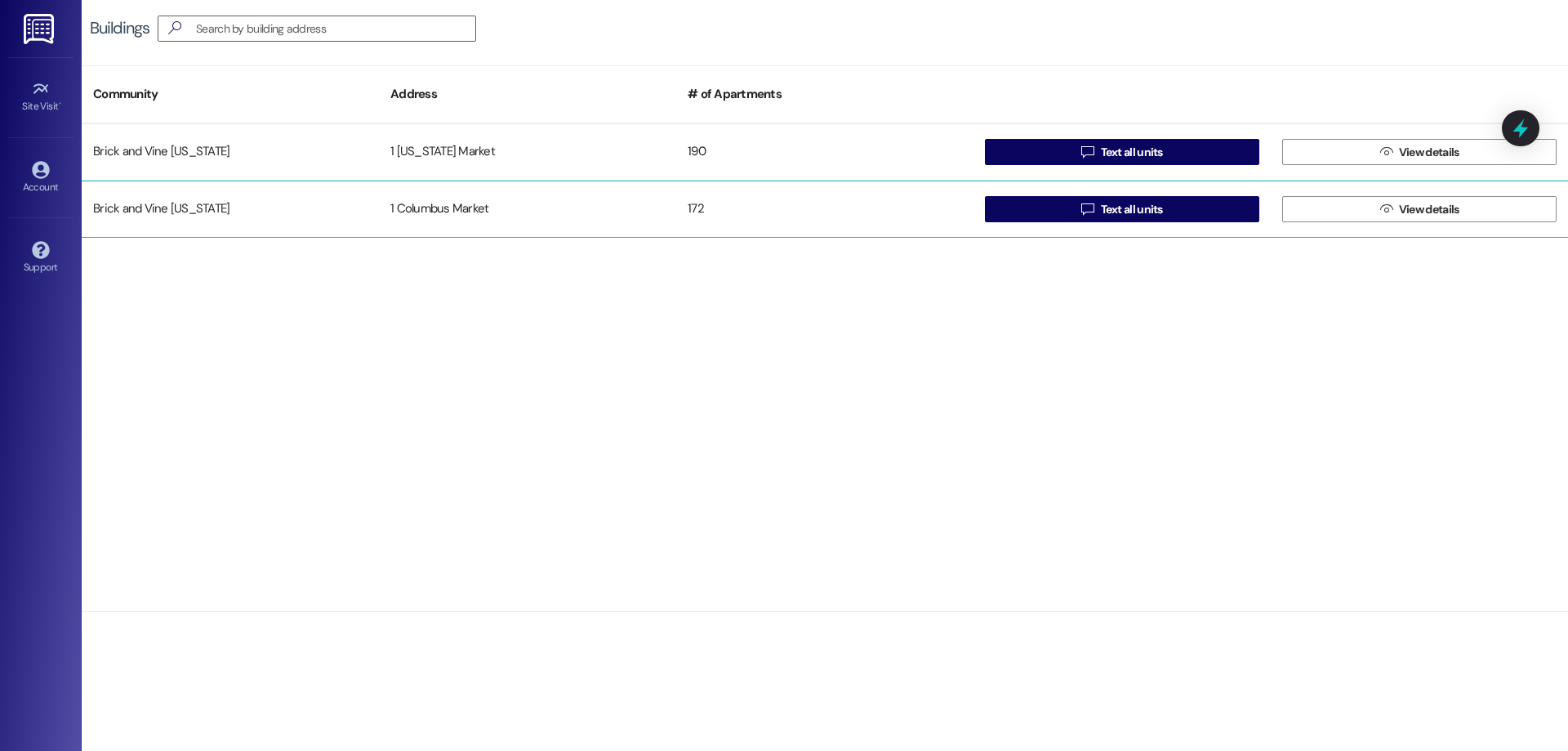
click at [338, 213] on div "Brick and Vine [US_STATE]" at bounding box center [230, 208] width 297 height 33
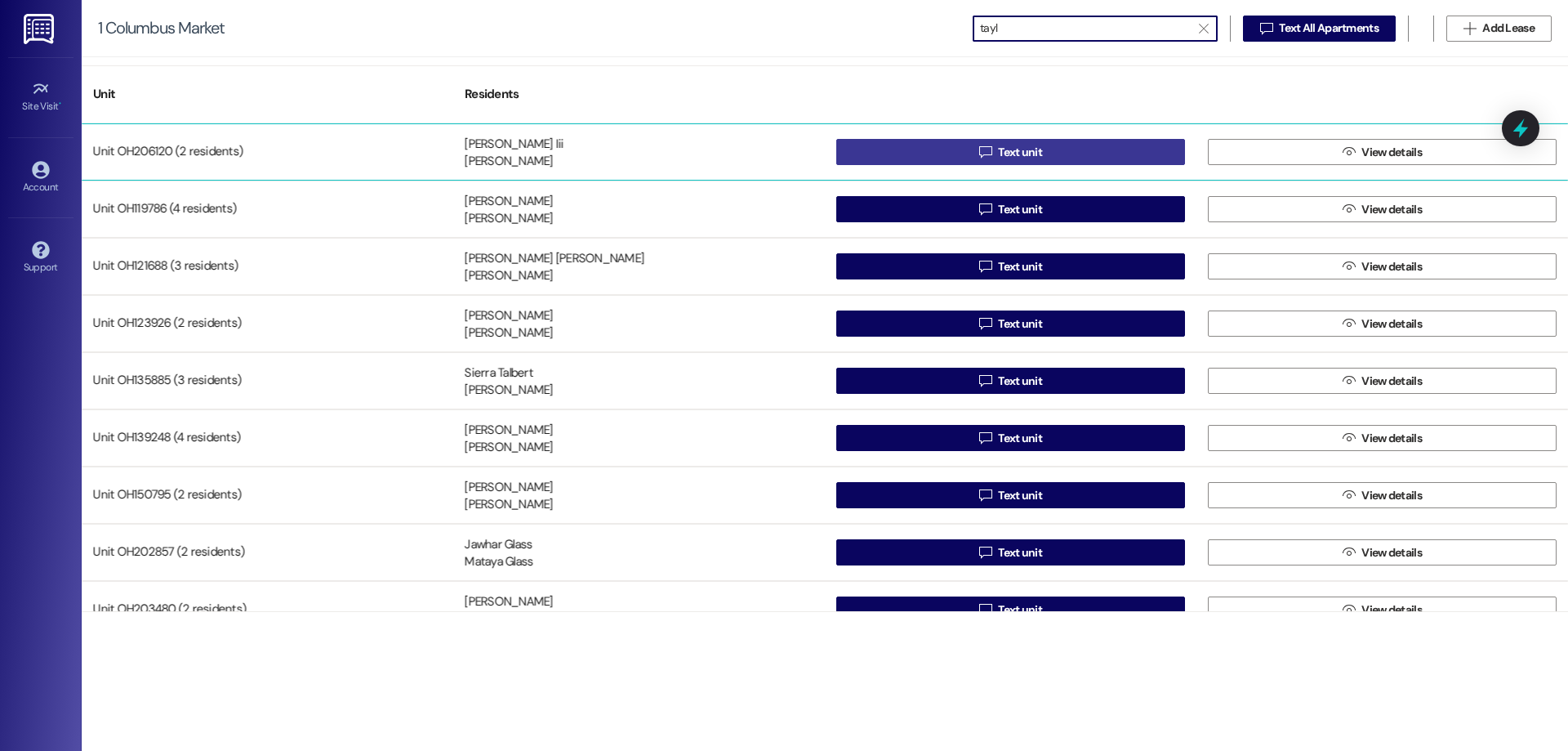
type input "tayl"
click at [1058, 154] on button " Text unit" at bounding box center [1011, 152] width 349 height 26
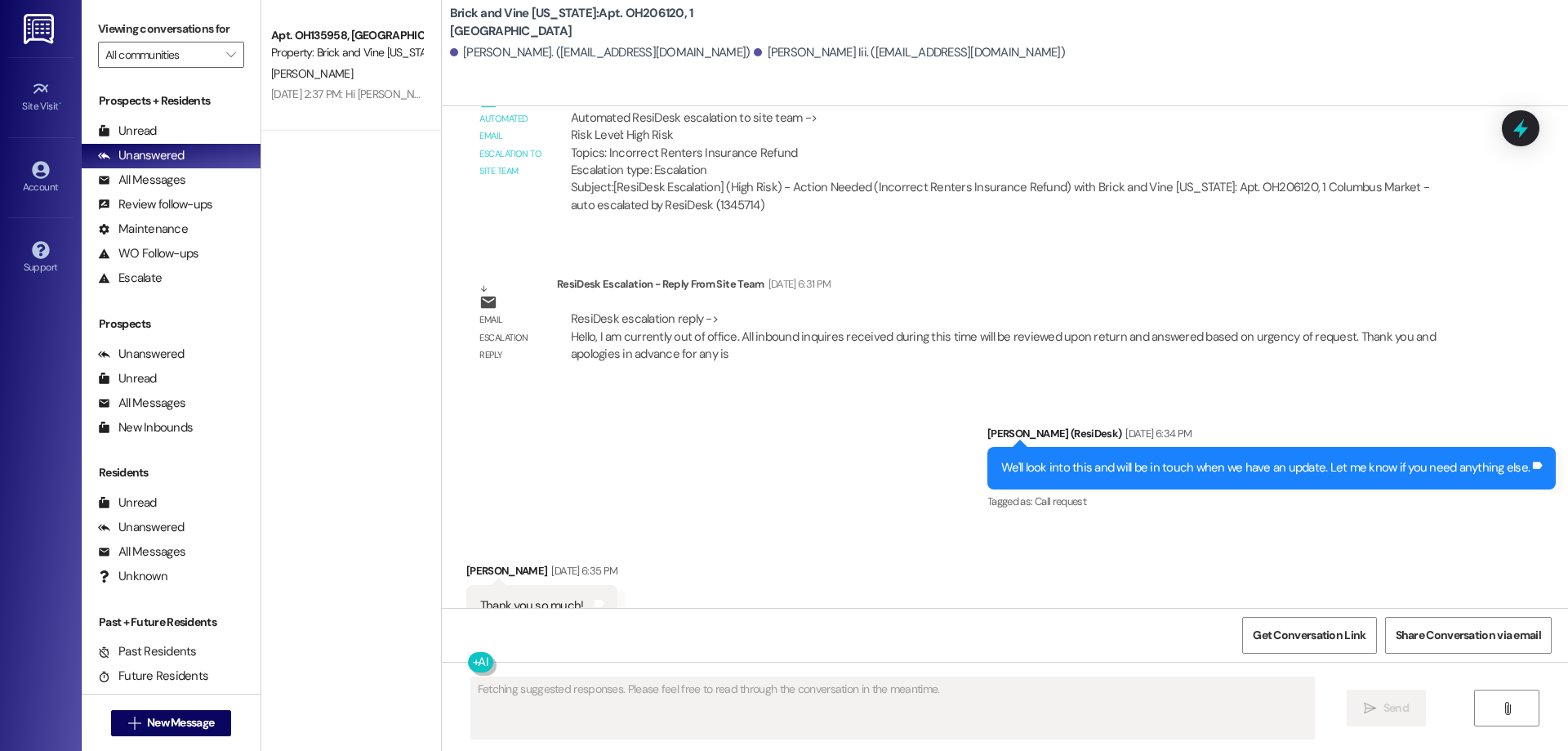
scroll to position [7585, 0]
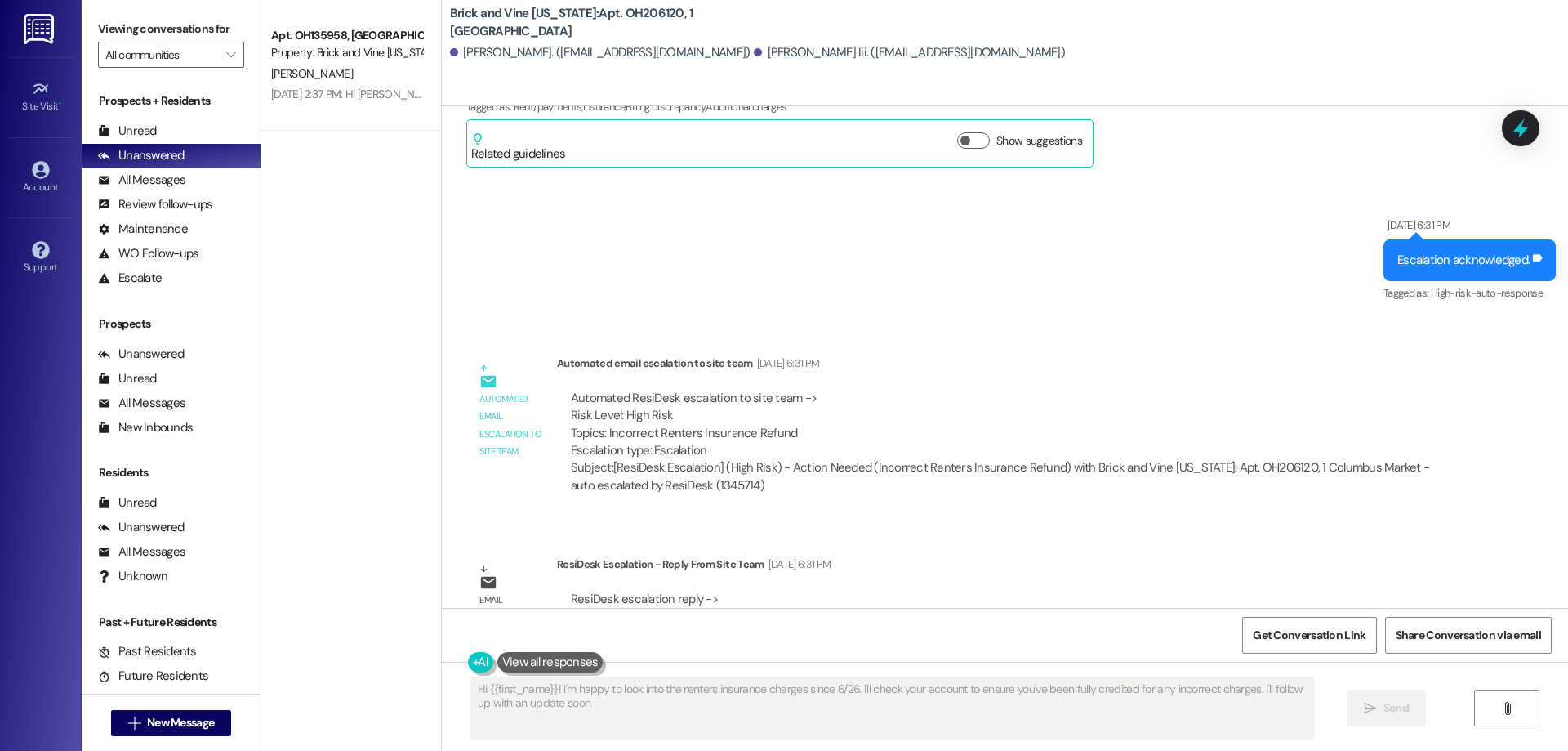
type textarea "Hi {{first_name}}! I'm happy to look into the renters insurance charges since 6…"
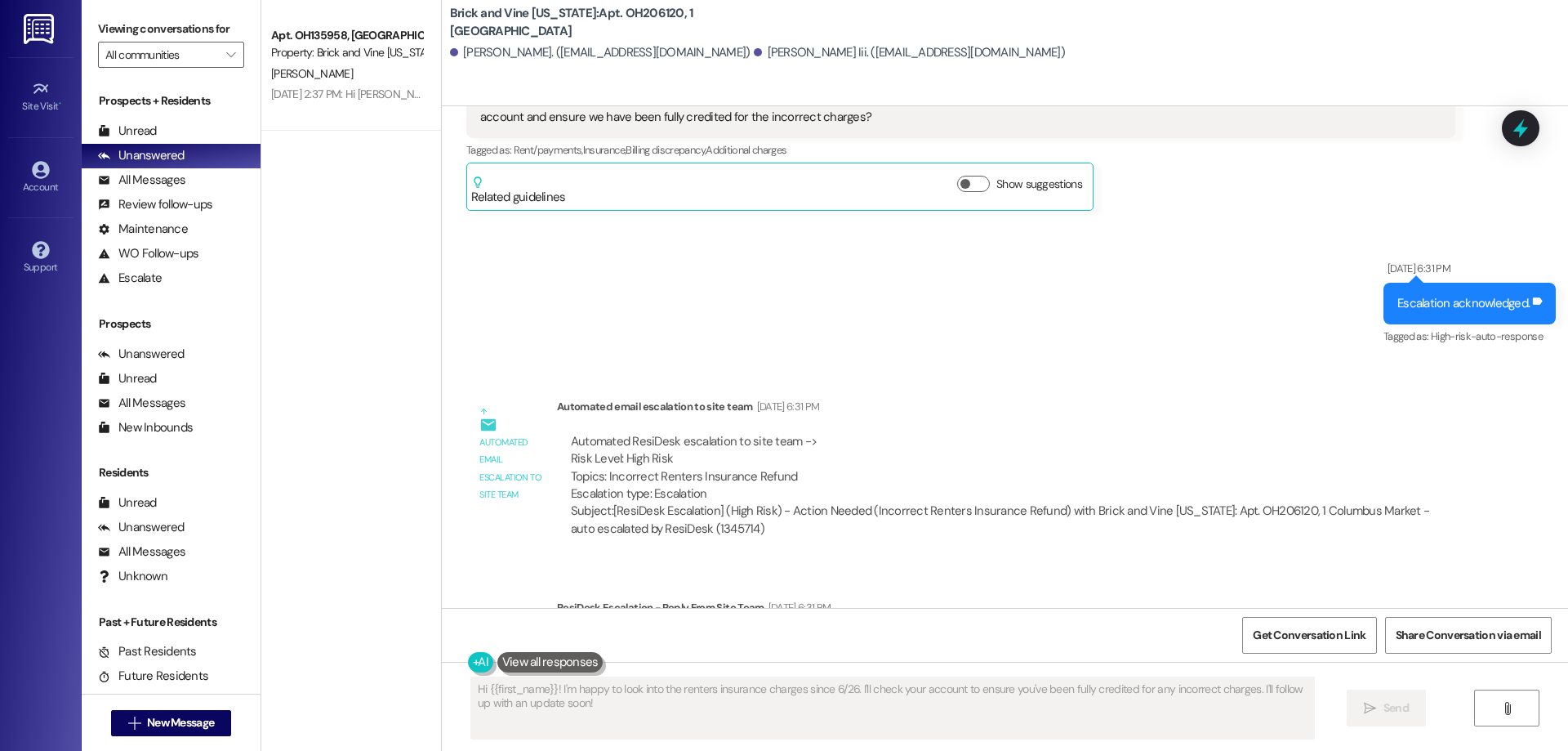
scroll to position [6931, 0]
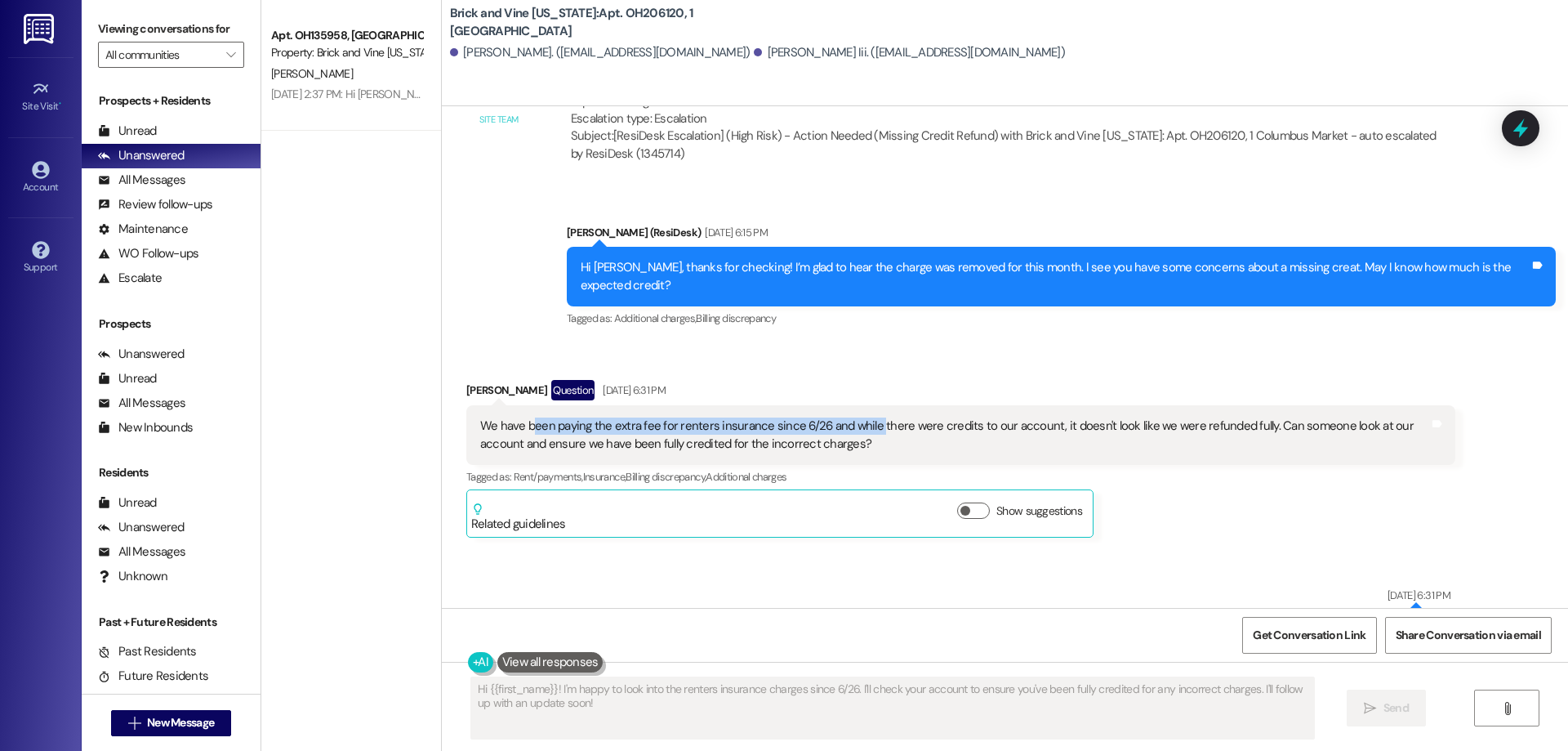
drag, startPoint x: 524, startPoint y: 378, endPoint x: 863, endPoint y: 376, distance: 339.0
click at [863, 418] on div "We have been paying the extra fee for renters insurance since 6/26 and while th…" at bounding box center [955, 435] width 949 height 35
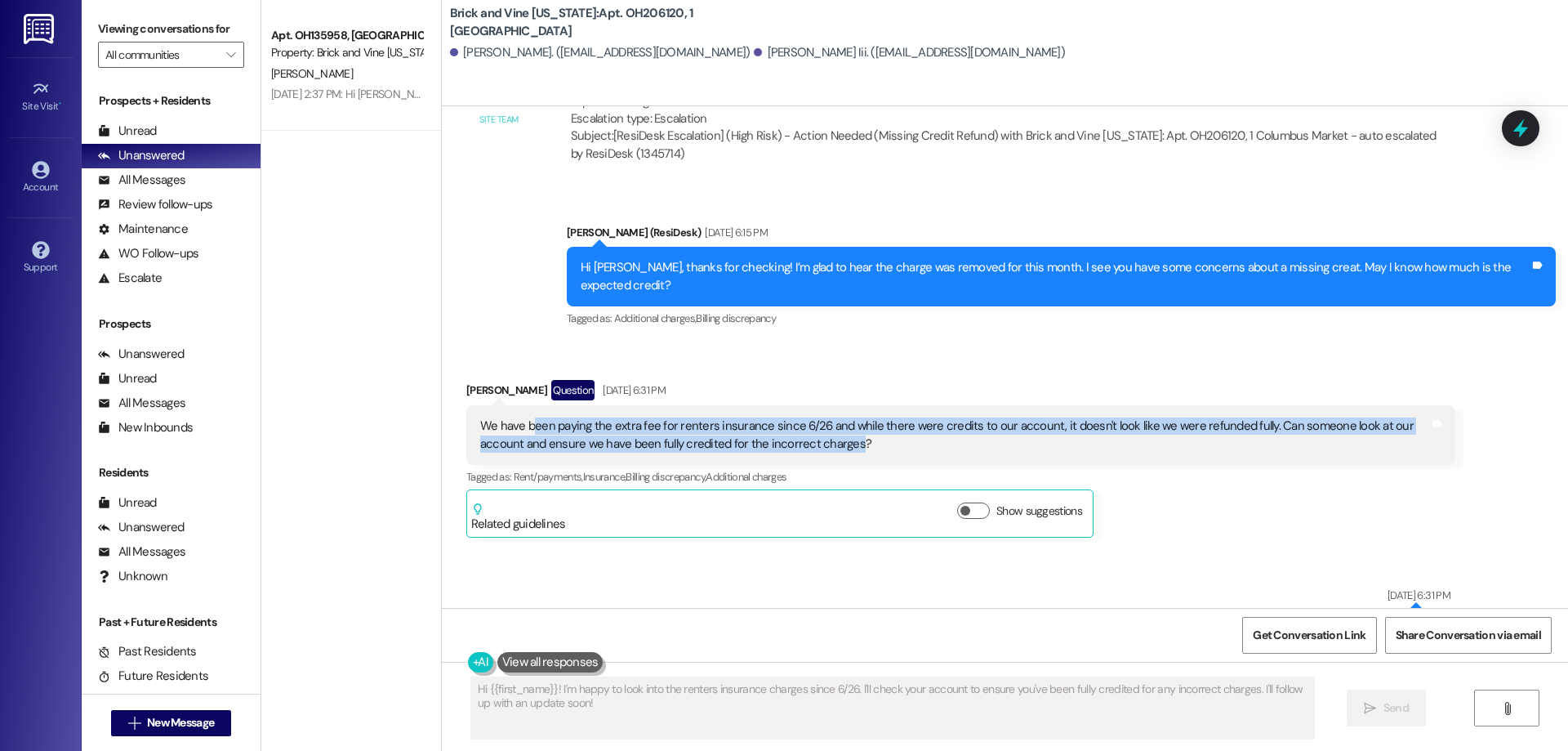
drag, startPoint x: 555, startPoint y: 378, endPoint x: 795, endPoint y: 404, distance: 241.4
click at [795, 405] on div "We have been paying the extra fee for renters insurance since 6/26 and while th…" at bounding box center [961, 435] width 989 height 59
drag, startPoint x: 752, startPoint y: 378, endPoint x: 921, endPoint y: 388, distance: 169.3
click at [921, 418] on div "We have been paying the extra fee for renters insurance since 6/26 and while th…" at bounding box center [955, 435] width 949 height 35
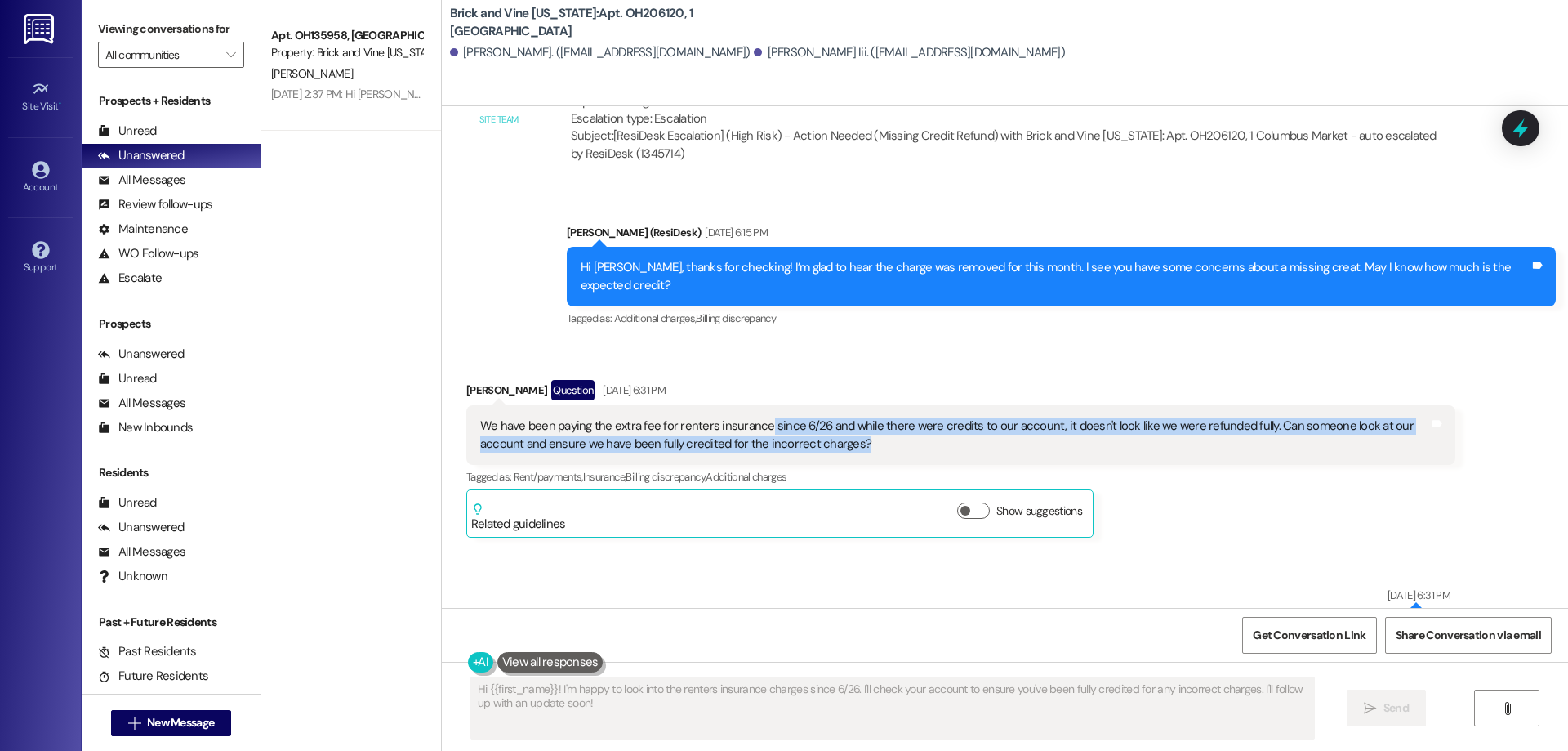
click at [921, 418] on div "We have been paying the extra fee for renters insurance since 6/26 and while th…" at bounding box center [955, 435] width 949 height 35
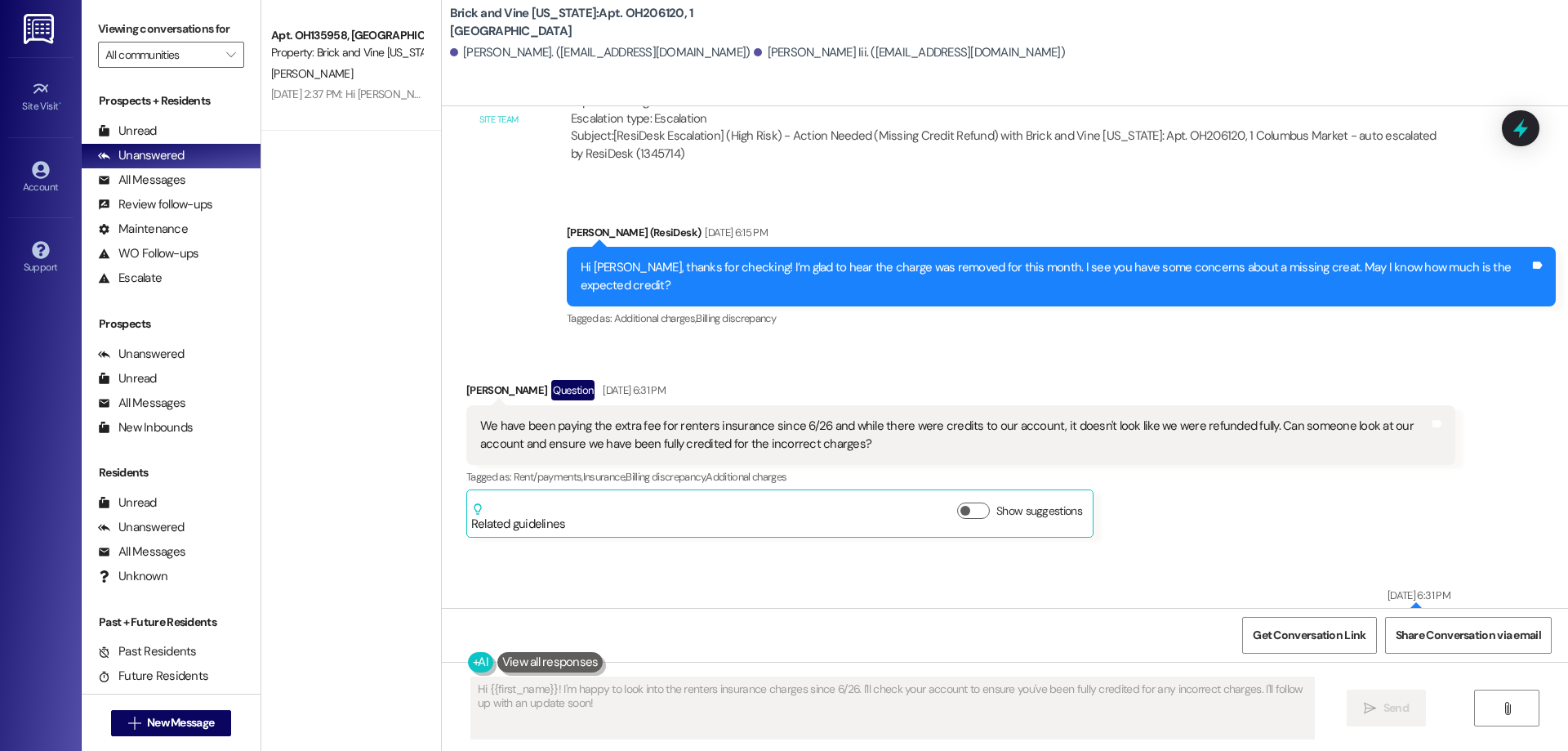
scroll to position [6605, 0]
